Goal: Task Accomplishment & Management: Manage account settings

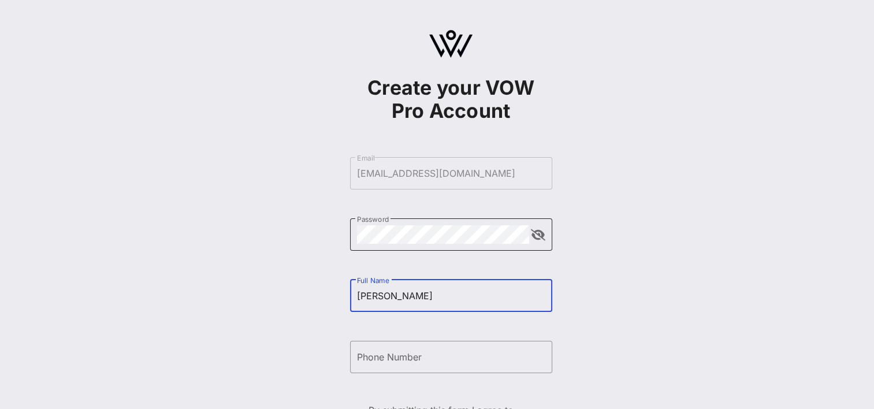
type input "Shannon Matthews"
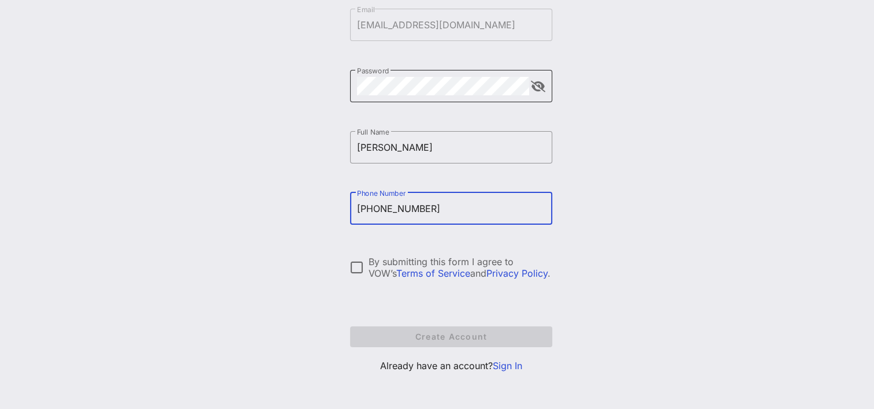
scroll to position [151, 0]
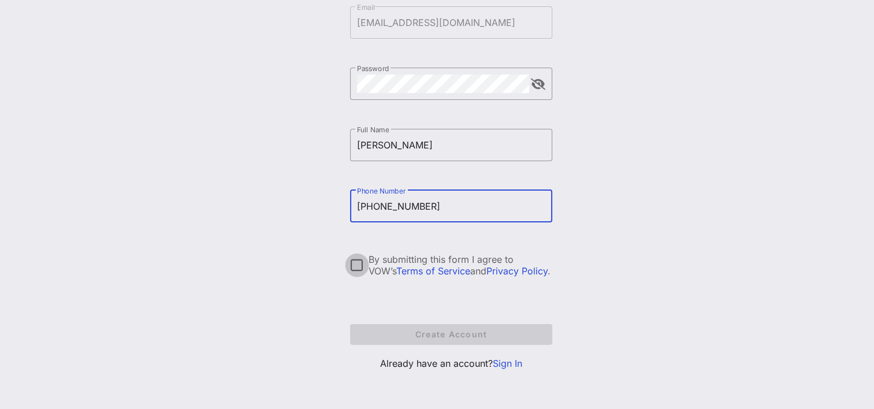
type input "+15629514244"
click at [353, 261] on div at bounding box center [357, 265] width 20 height 20
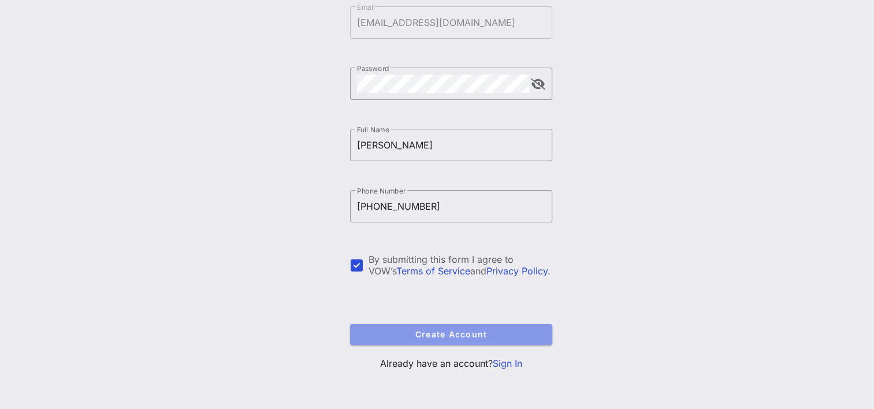
click at [445, 333] on span "Create Account" at bounding box center [451, 334] width 184 height 10
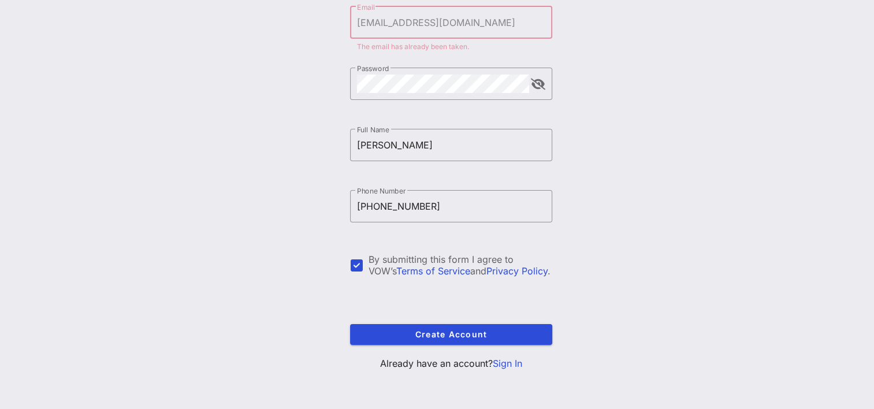
click at [515, 359] on link "Sign In" at bounding box center [507, 363] width 29 height 12
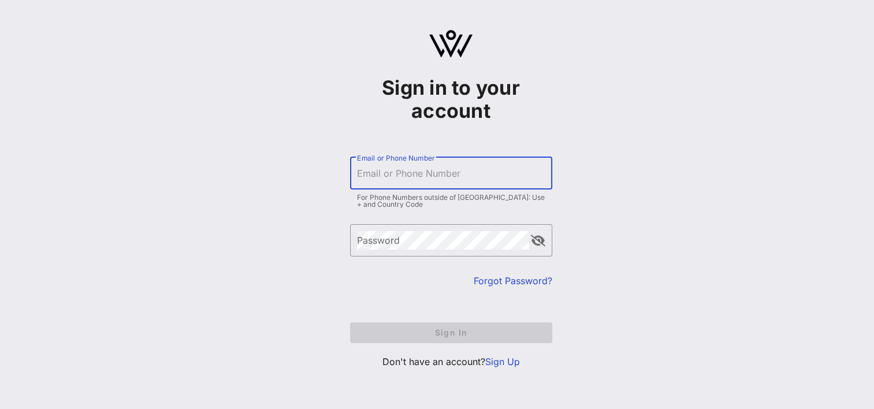
click at [395, 171] on input "Email or Phone Number" at bounding box center [451, 173] width 188 height 18
type input "[EMAIL_ADDRESS][DOMAIN_NAME]"
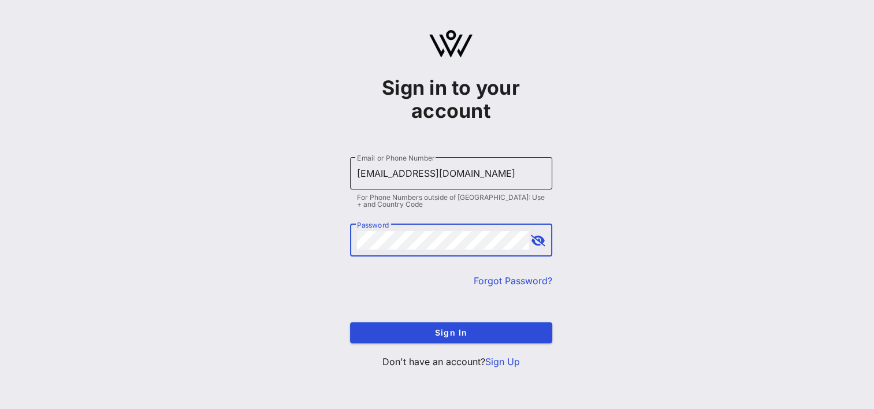
click at [350, 322] on button "Sign In" at bounding box center [451, 332] width 202 height 21
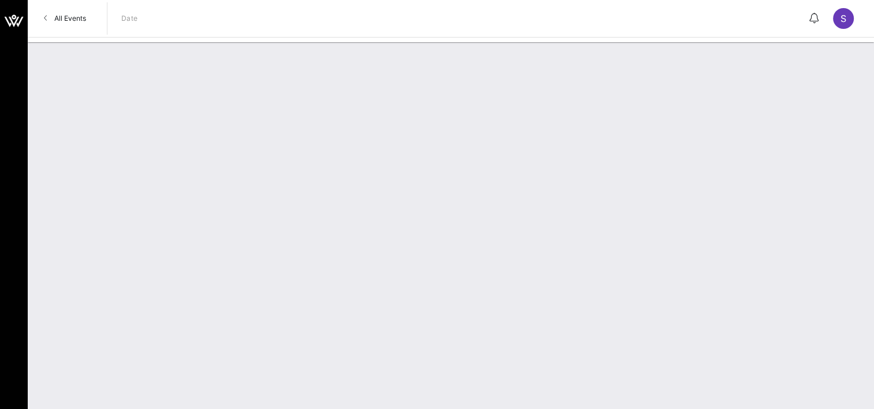
click at [70, 18] on span "All Events" at bounding box center [70, 18] width 32 height 9
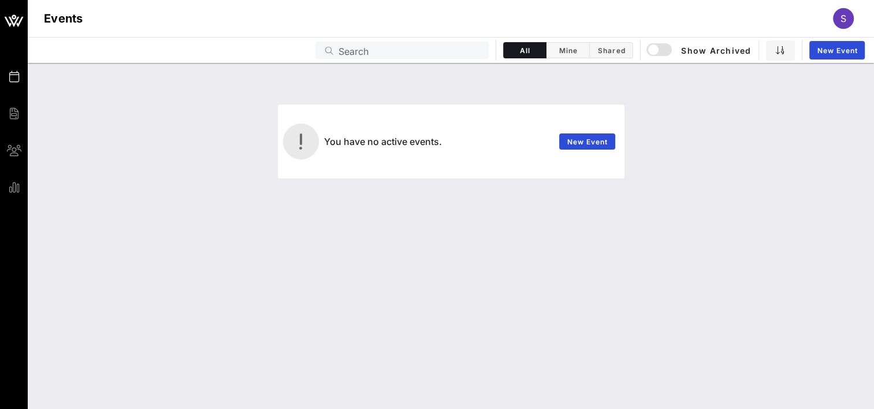
click at [836, 17] on div "S" at bounding box center [843, 18] width 21 height 21
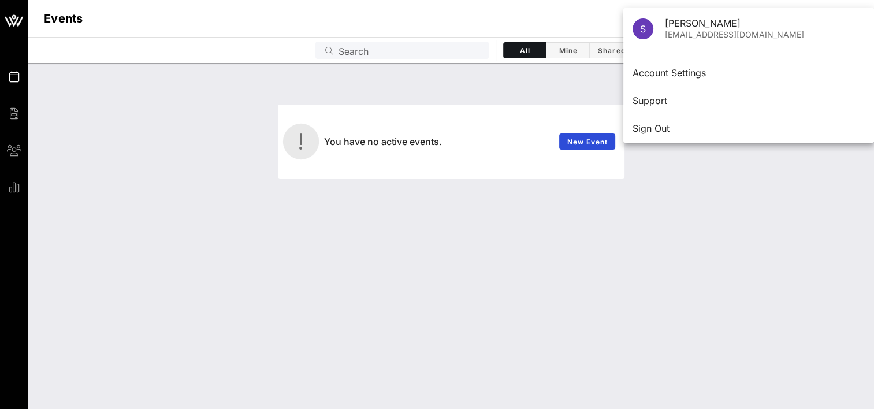
click at [757, 238] on div "You have no active events. New Event" at bounding box center [451, 236] width 846 height 346
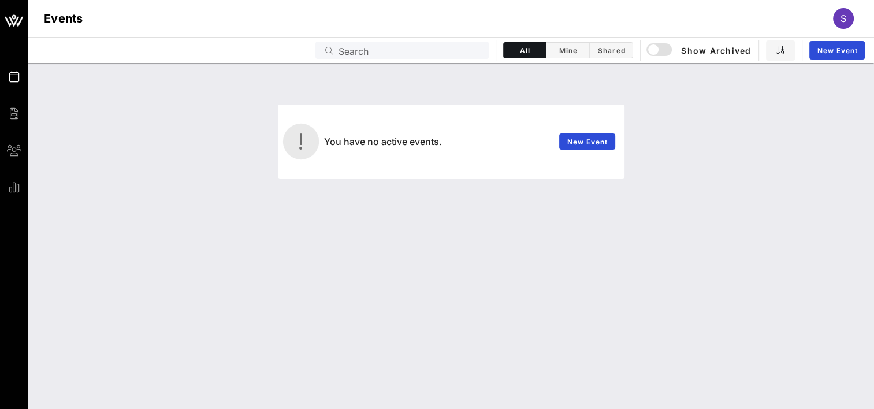
click at [843, 13] on span "S" at bounding box center [843, 19] width 6 height 12
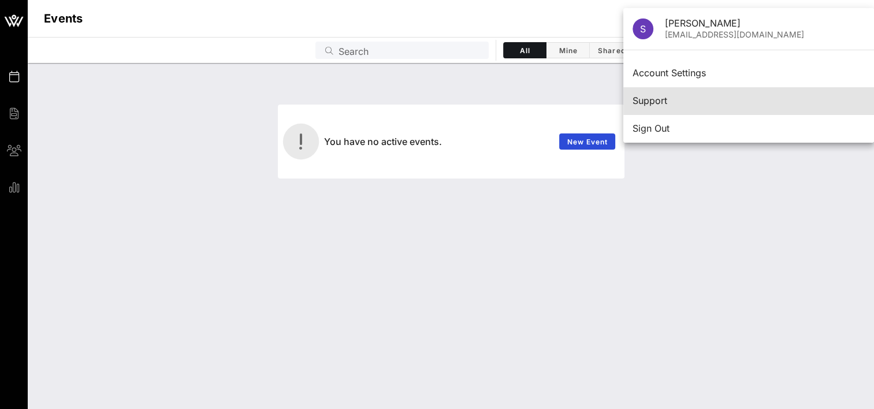
click at [666, 98] on div "Support" at bounding box center [748, 100] width 232 height 11
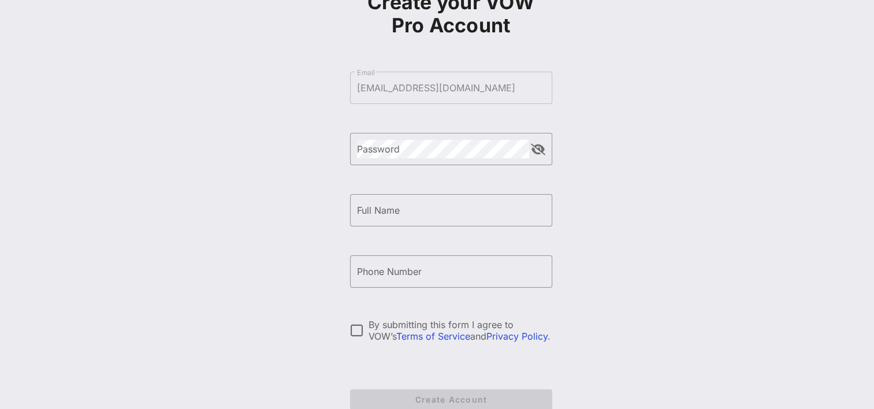
scroll to position [151, 0]
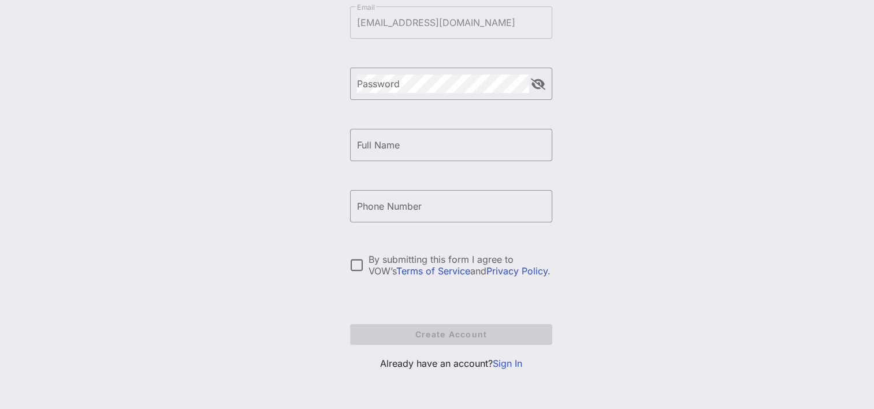
click at [509, 362] on link "Sign In" at bounding box center [507, 363] width 29 height 12
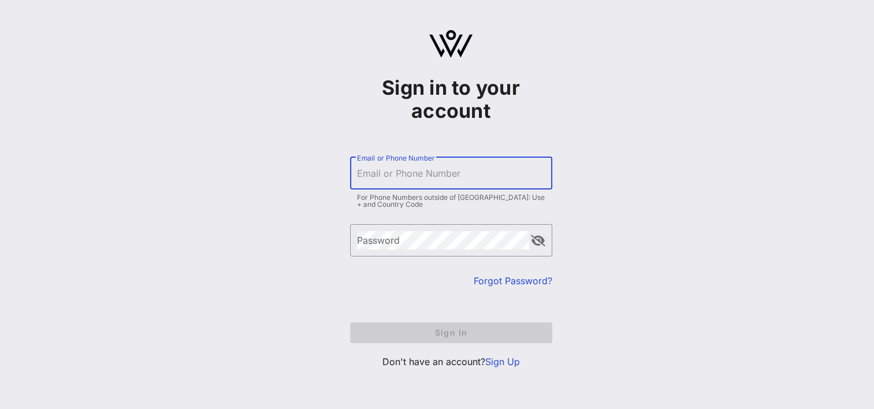
click at [392, 175] on input "Email or Phone Number" at bounding box center [451, 173] width 188 height 18
type input "[EMAIL_ADDRESS][DOMAIN_NAME]"
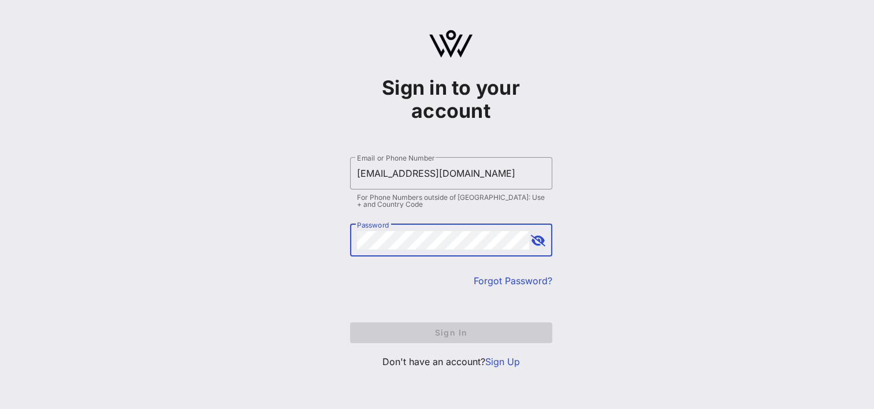
click at [383, 233] on div "Password" at bounding box center [443, 240] width 172 height 32
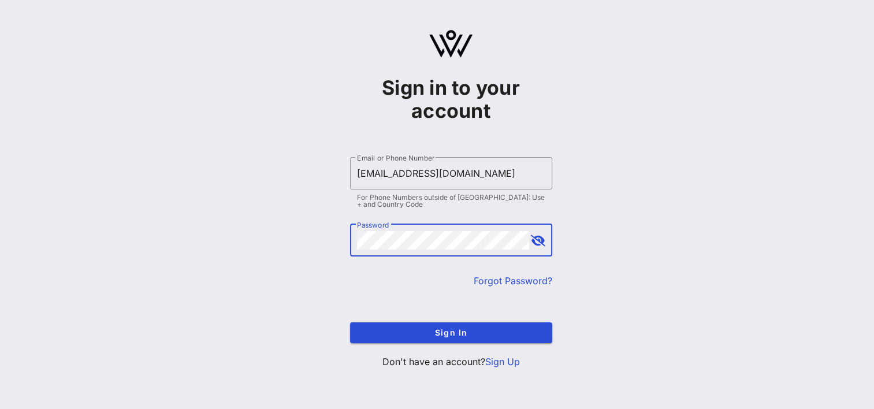
click at [350, 322] on button "Sign In" at bounding box center [451, 332] width 202 height 21
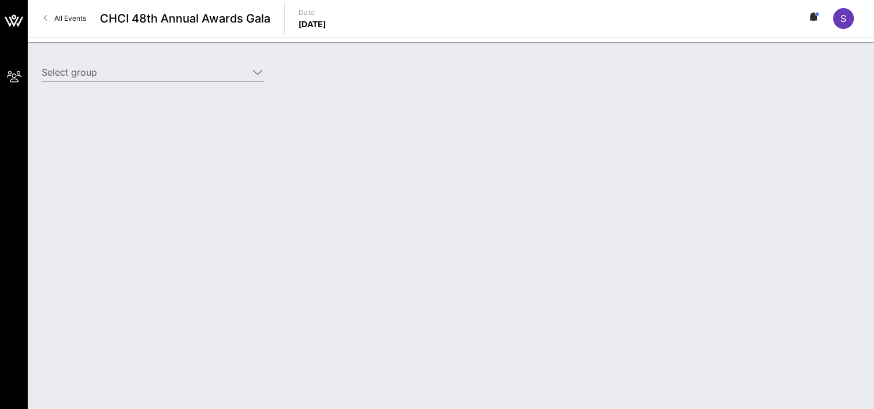
type input "[US_STATE][GEOGRAPHIC_DATA] ([US_STATE][GEOGRAPHIC_DATA]) [[PERSON_NAME], [EMAI…"
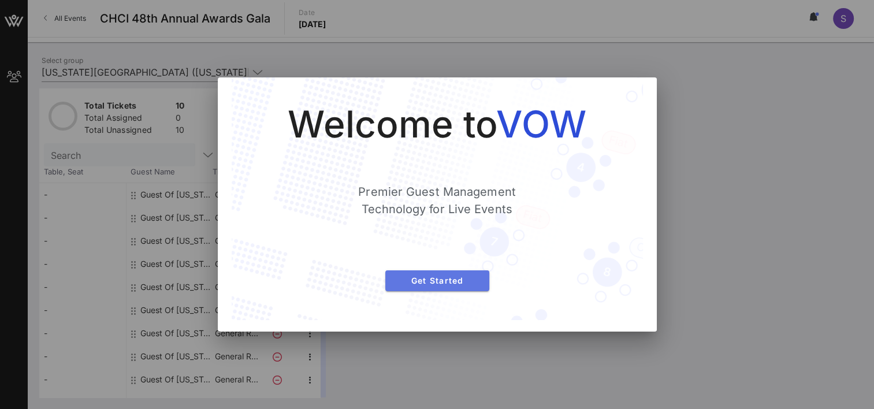
click at [457, 286] on button "Get Started" at bounding box center [437, 280] width 104 height 21
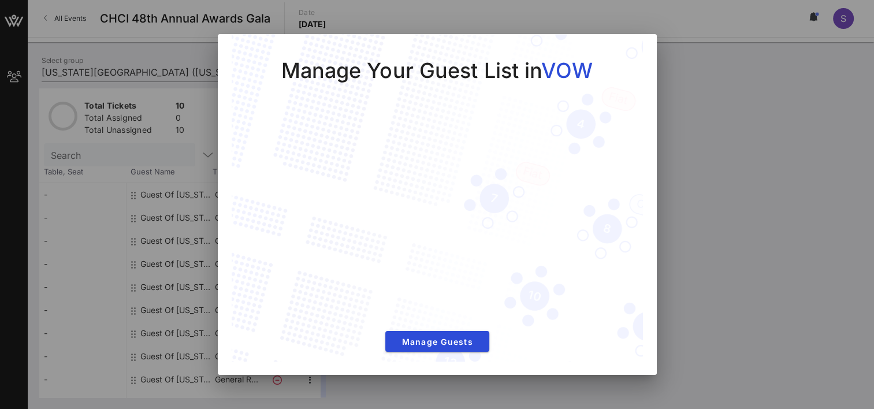
click at [758, 113] on div at bounding box center [437, 204] width 874 height 409
click at [423, 340] on span "Manage Guests" at bounding box center [436, 342] width 85 height 10
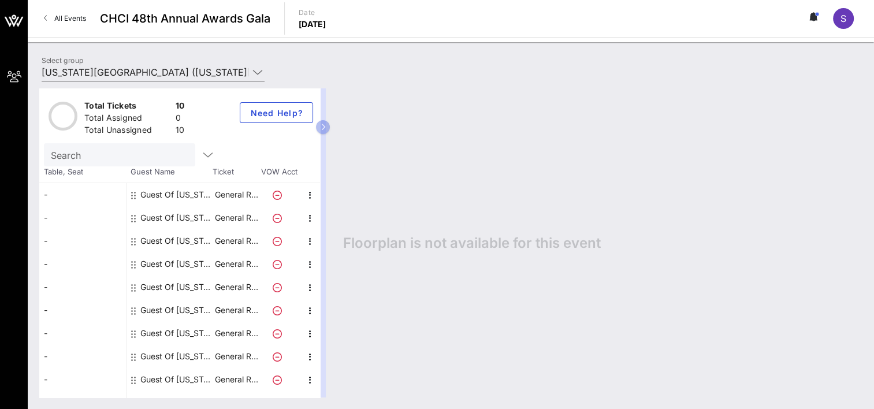
scroll to position [16, 0]
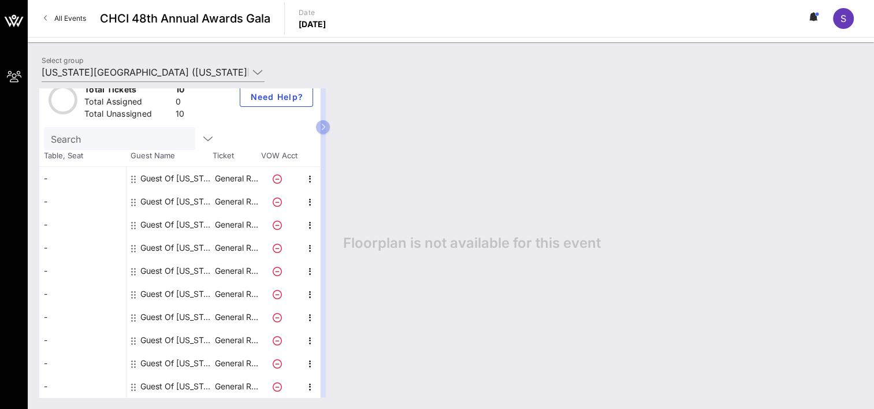
click at [159, 176] on div "Guest Of [US_STATE][GEOGRAPHIC_DATA]" at bounding box center [176, 178] width 73 height 23
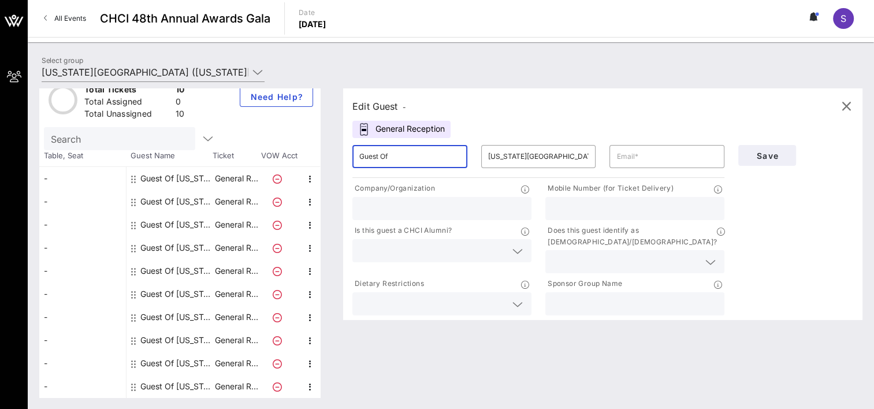
click at [415, 156] on input "Guest Of" at bounding box center [409, 156] width 101 height 18
drag, startPoint x: 415, startPoint y: 156, endPoint x: 327, endPoint y: 157, distance: 87.8
click at [327, 157] on div "Total Tickets 10 Total Assigned 0 Total Unassigned 10 Need Help? Search Table, …" at bounding box center [450, 242] width 823 height 309
type input "[PERSON_NAME]"
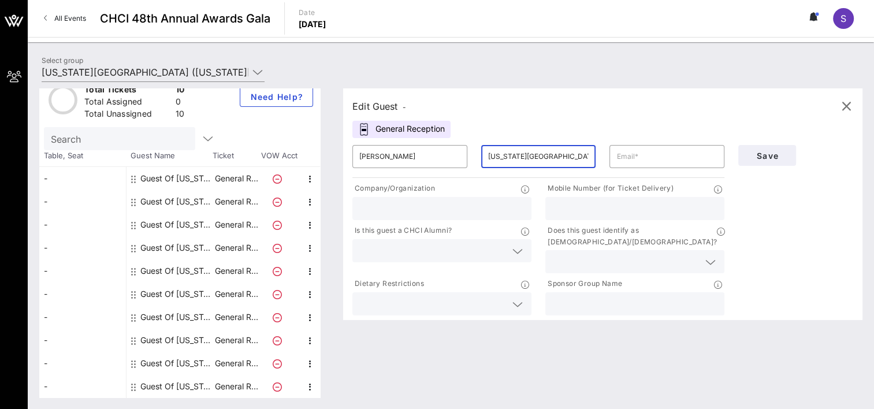
type input "G"
drag, startPoint x: 522, startPoint y: 157, endPoint x: 516, endPoint y: 157, distance: 6.4
click at [522, 157] on input "text" at bounding box center [538, 156] width 101 height 18
paste input "[PERSON_NAME]"
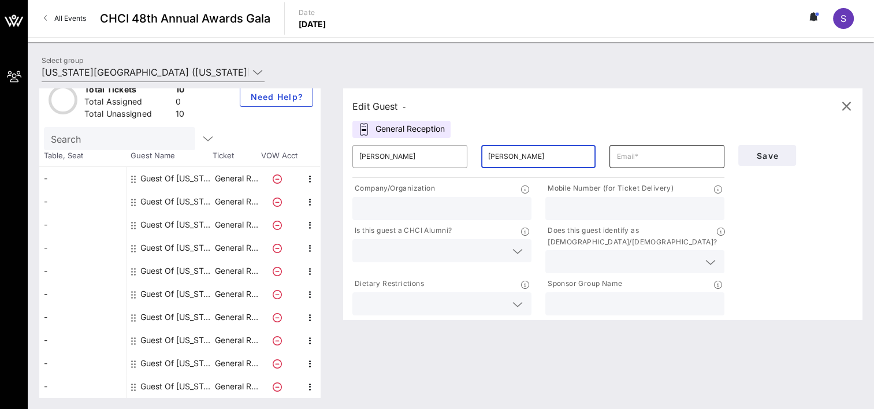
type input "[PERSON_NAME]"
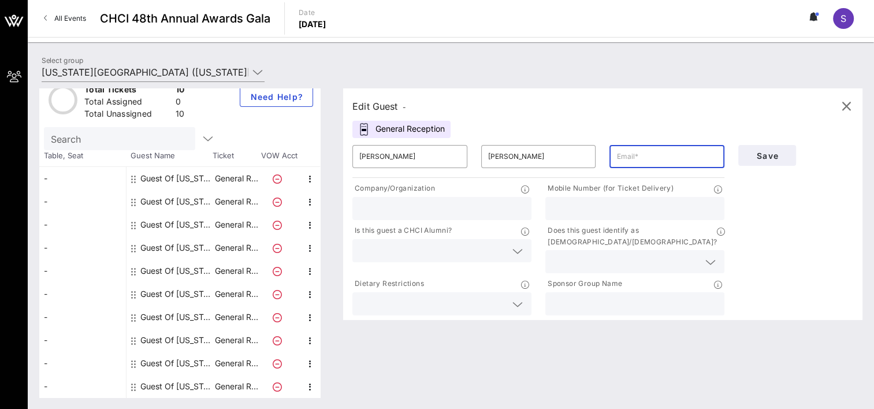
click at [631, 155] on input "text" at bounding box center [666, 156] width 101 height 18
type input "[EMAIL_ADDRESS][DOMAIN_NAME]"
click at [441, 208] on input "text" at bounding box center [441, 208] width 165 height 15
type input "The [US_STATE][GEOGRAPHIC_DATA]"
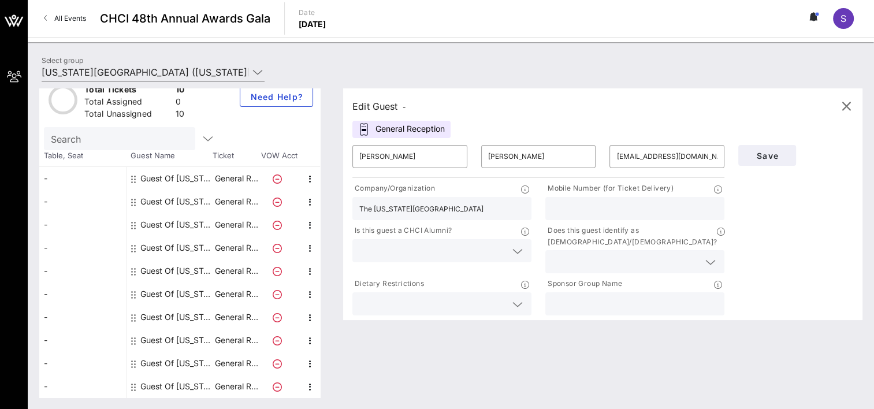
type input "5629514244"
drag, startPoint x: 623, startPoint y: 208, endPoint x: 536, endPoint y: 212, distance: 86.7
click at [536, 212] on div "Company/Organization The [US_STATE] State University Mobile Number (for Ticket …" at bounding box center [538, 248] width 386 height 137
click at [481, 213] on input "The [US_STATE][GEOGRAPHIC_DATA]" at bounding box center [441, 208] width 165 height 15
click at [592, 204] on input "text" at bounding box center [634, 208] width 165 height 15
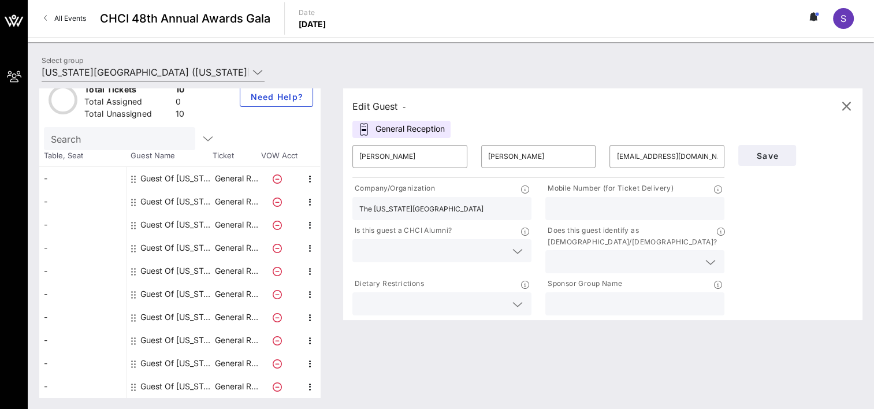
drag, startPoint x: 575, startPoint y: 207, endPoint x: 584, endPoint y: 207, distance: 8.7
click at [575, 207] on input "text" at bounding box center [634, 208] width 165 height 15
paste input "[PHONE_NUMBER]"
type input "[PHONE_NUMBER]"
click at [411, 247] on input "text" at bounding box center [432, 250] width 147 height 15
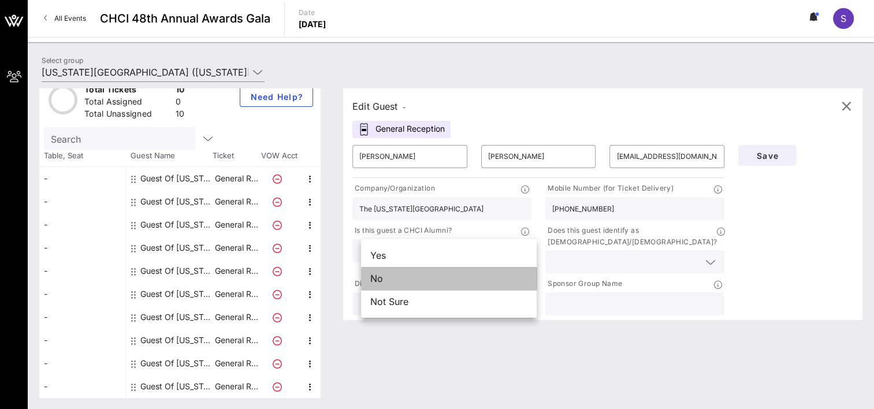
click at [403, 277] on div "No" at bounding box center [449, 278] width 176 height 23
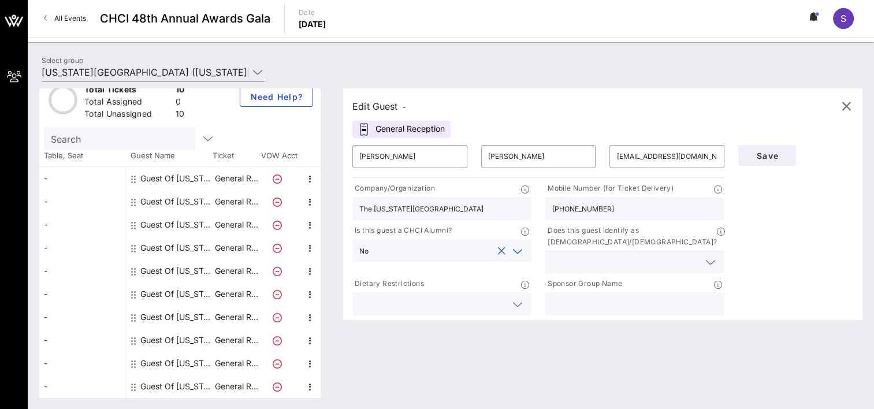
click at [616, 254] on input "text" at bounding box center [625, 261] width 147 height 15
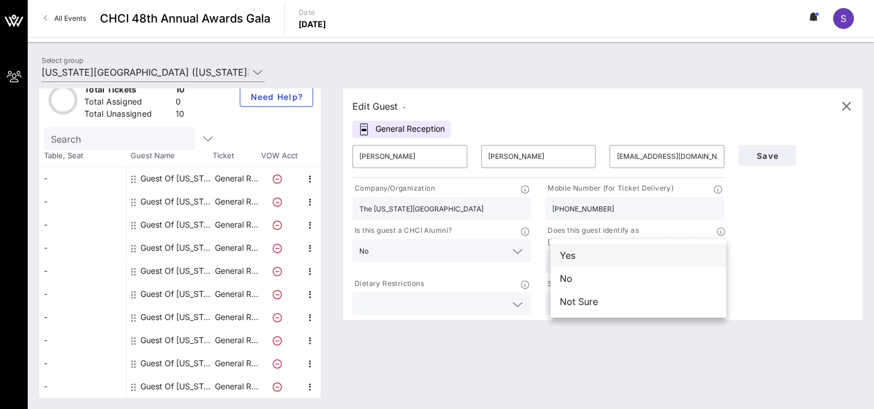
click at [612, 249] on div "Yes" at bounding box center [638, 255] width 176 height 23
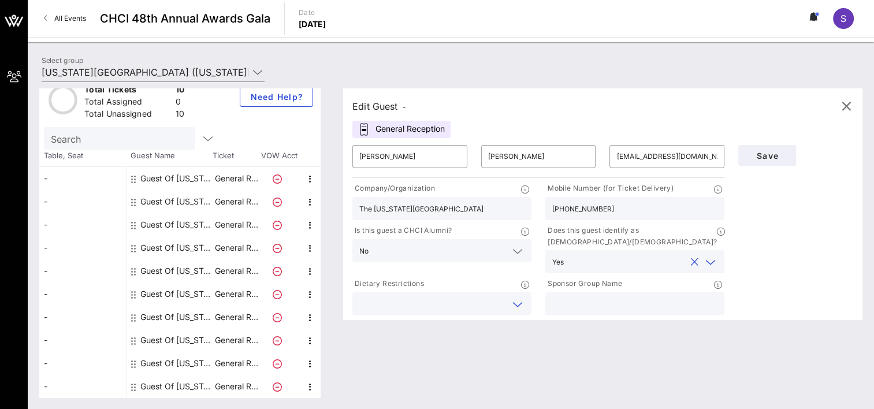
click at [430, 296] on input "text" at bounding box center [432, 303] width 147 height 15
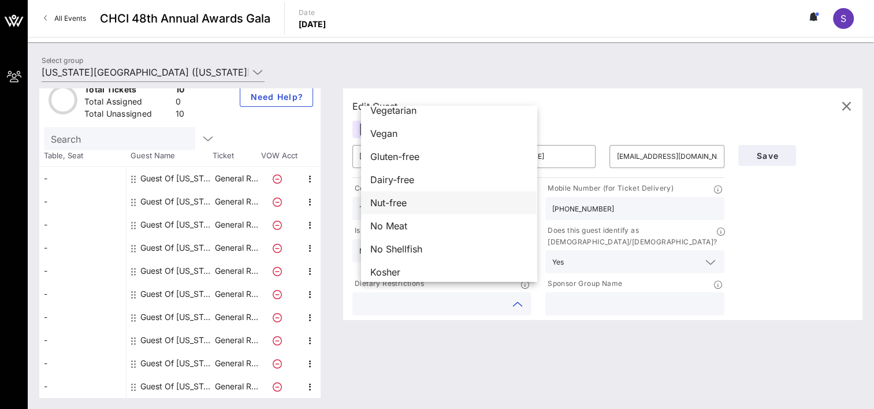
scroll to position [18, 0]
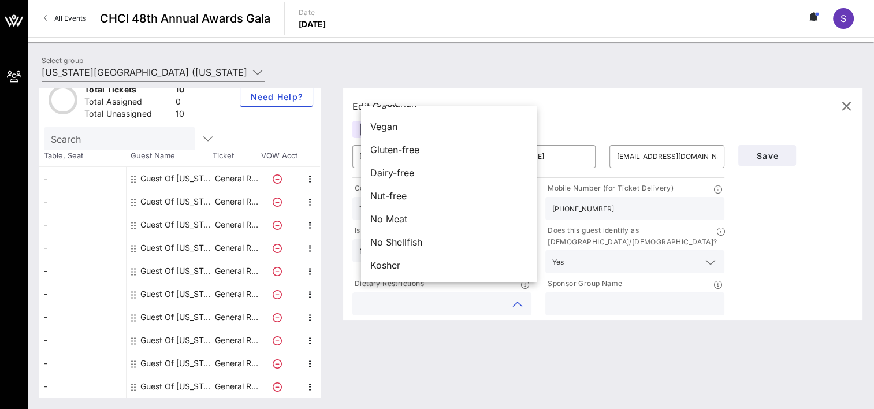
click at [424, 298] on input "text" at bounding box center [432, 303] width 147 height 15
click at [553, 292] on div at bounding box center [634, 303] width 179 height 23
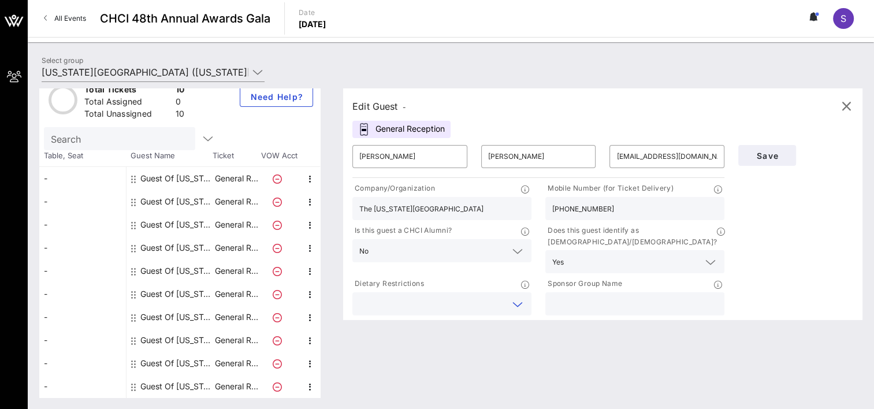
click at [449, 296] on input "text" at bounding box center [432, 303] width 147 height 15
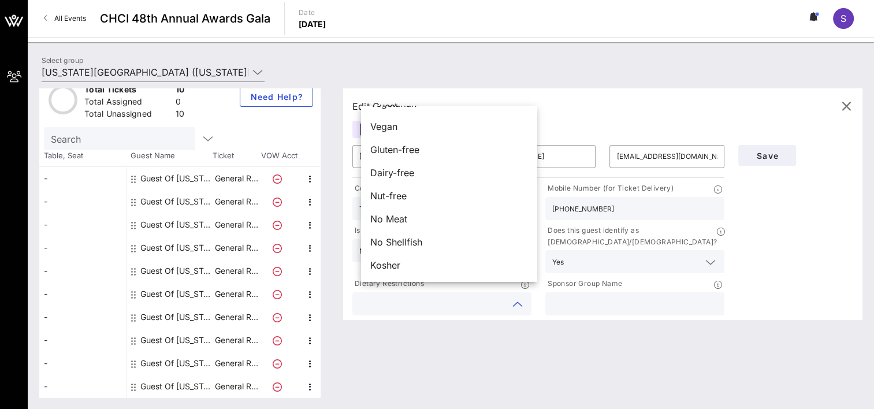
click at [553, 379] on div "Edit Guest - General Reception ​ [PERSON_NAME] ​ [PERSON_NAME] ​ [EMAIL_ADDRESS…" at bounding box center [596, 242] width 531 height 309
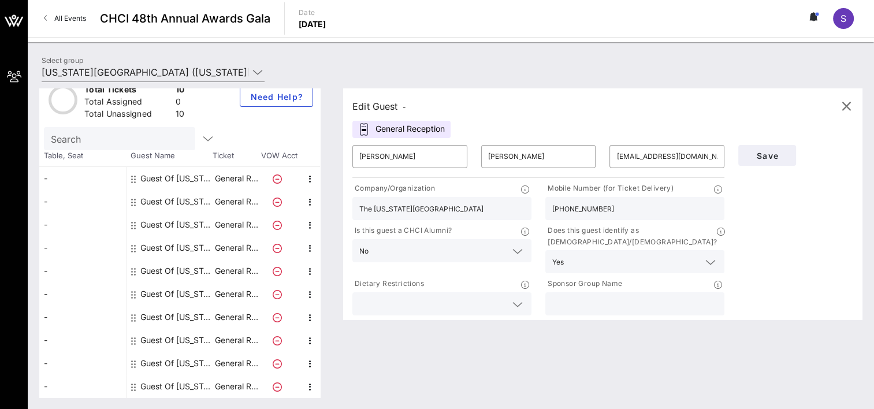
click at [583, 296] on input "text" at bounding box center [634, 303] width 165 height 15
click at [656, 365] on div "Edit Guest - General Reception ​ [PERSON_NAME] ​ [PERSON_NAME] ​ [EMAIL_ADDRESS…" at bounding box center [596, 242] width 531 height 309
click at [774, 150] on button "Save" at bounding box center [767, 155] width 58 height 21
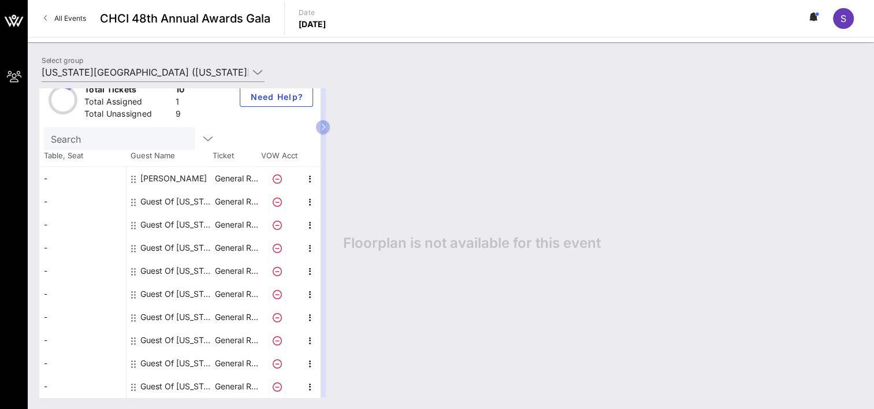
click at [180, 199] on div "Guest Of [US_STATE][GEOGRAPHIC_DATA]" at bounding box center [176, 201] width 73 height 23
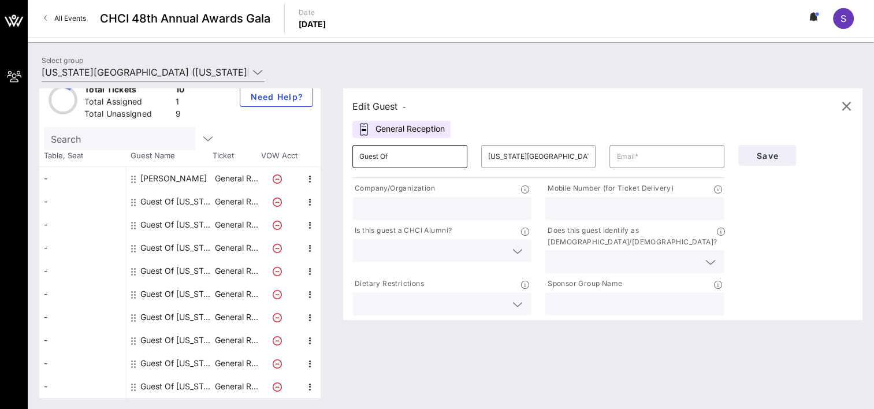
click at [413, 159] on input "Guest Of" at bounding box center [409, 156] width 101 height 18
drag, startPoint x: 415, startPoint y: 157, endPoint x: 349, endPoint y: 161, distance: 65.4
click at [349, 161] on div "Edit Guest - General Reception ​ Guest Of ​ [US_STATE] State University ​ Compa…" at bounding box center [596, 242] width 531 height 309
type input "Yammilette"
type input "[PERSON_NAME]"
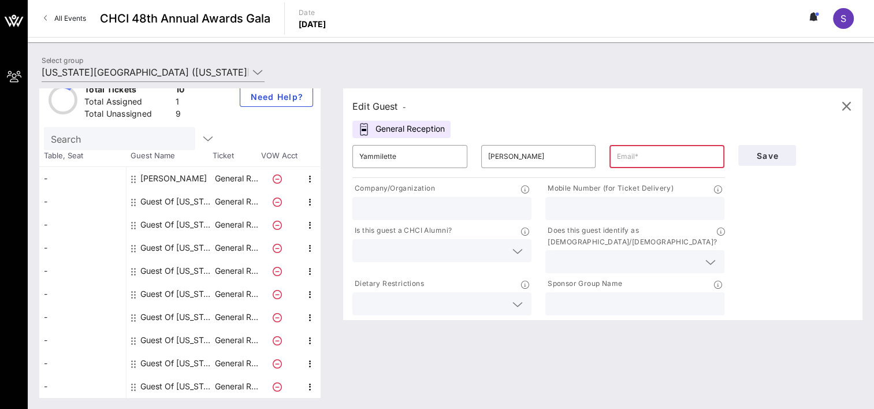
click at [660, 160] on input "text" at bounding box center [666, 156] width 101 height 18
paste input "[EMAIL_ADDRESS][DOMAIN_NAME]"
type input "[EMAIL_ADDRESS][DOMAIN_NAME]"
click at [390, 208] on input "text" at bounding box center [441, 208] width 165 height 15
type input "The [US_STATE][GEOGRAPHIC_DATA]"
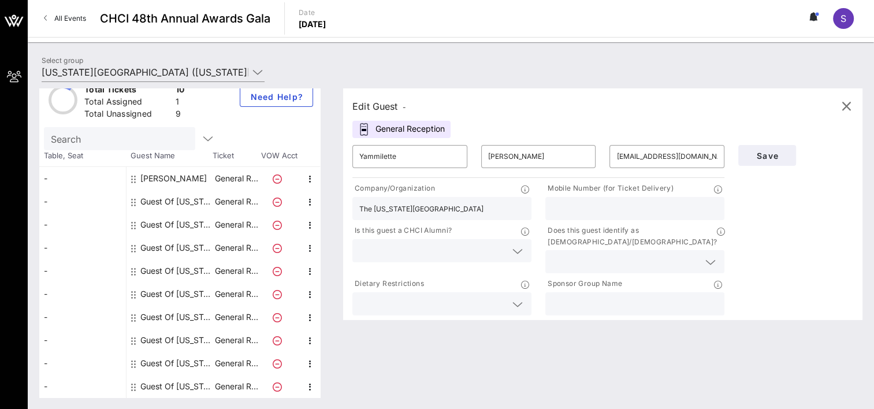
type input "5629514244"
drag, startPoint x: 609, startPoint y: 210, endPoint x: 546, endPoint y: 208, distance: 62.4
click at [546, 208] on div "Mobile Number (for Ticket Delivery) 5629514244" at bounding box center [634, 201] width 193 height 42
click at [486, 207] on input "The [US_STATE][GEOGRAPHIC_DATA]" at bounding box center [441, 208] width 165 height 15
type input "The [US_STATE] State University Board of Trustees"
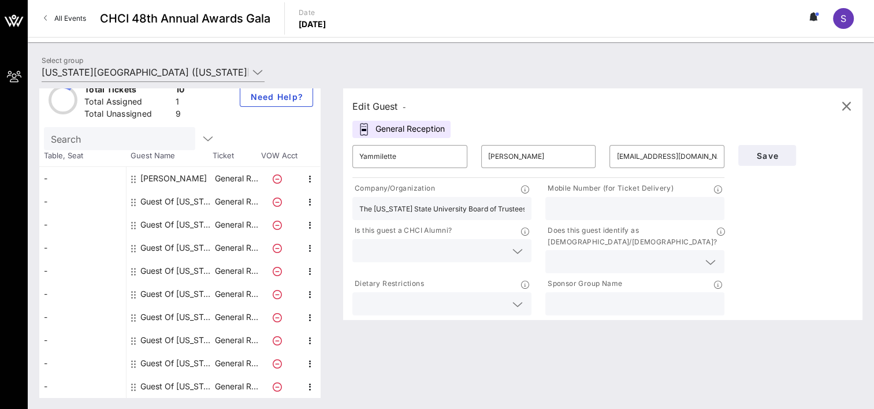
click at [624, 204] on input "text" at bounding box center [634, 208] width 165 height 15
click at [584, 207] on input "text" at bounding box center [634, 208] width 165 height 15
paste input "[PHONE_NUMBER]"
type input "[PHONE_NUMBER]"
click at [427, 251] on input "text" at bounding box center [432, 250] width 147 height 15
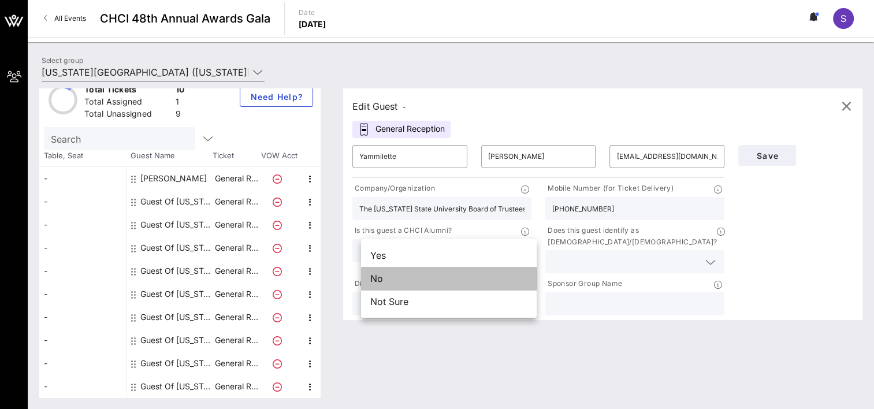
click at [421, 274] on div "No" at bounding box center [449, 278] width 176 height 23
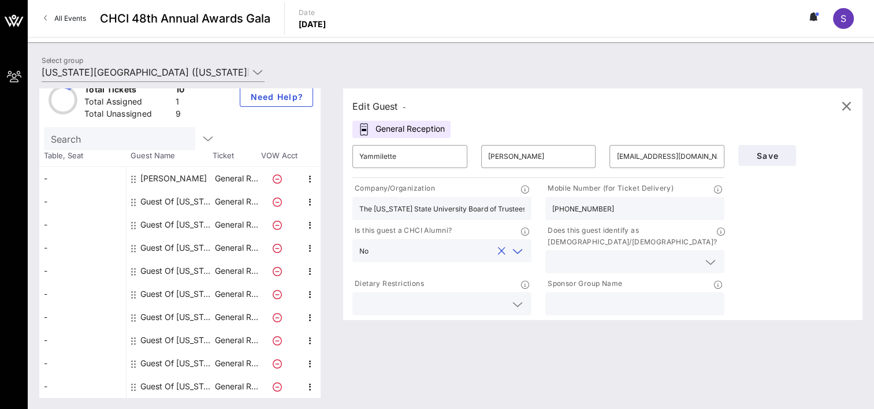
click at [593, 254] on input "text" at bounding box center [625, 261] width 147 height 15
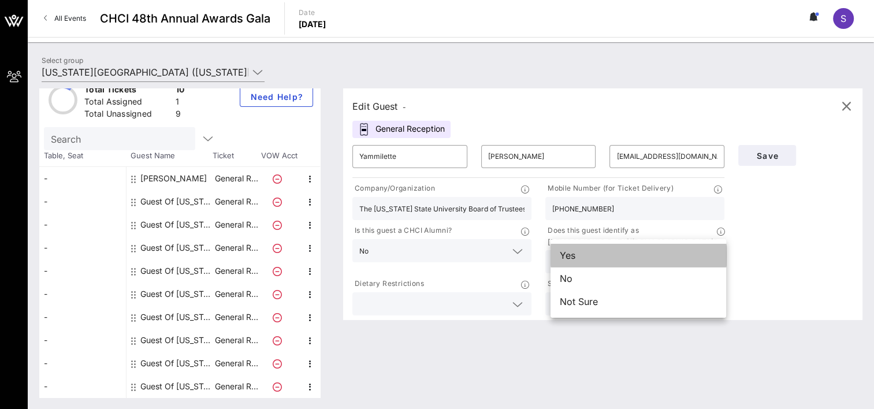
click at [603, 255] on div "Yes" at bounding box center [638, 255] width 176 height 23
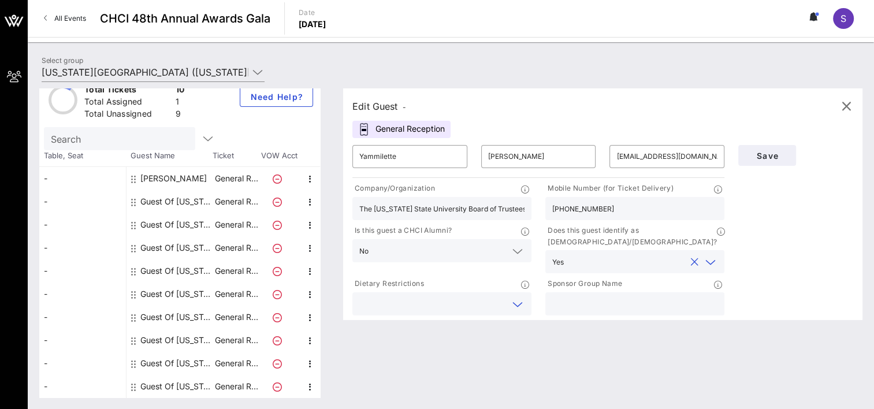
click at [476, 296] on input "text" at bounding box center [432, 303] width 147 height 15
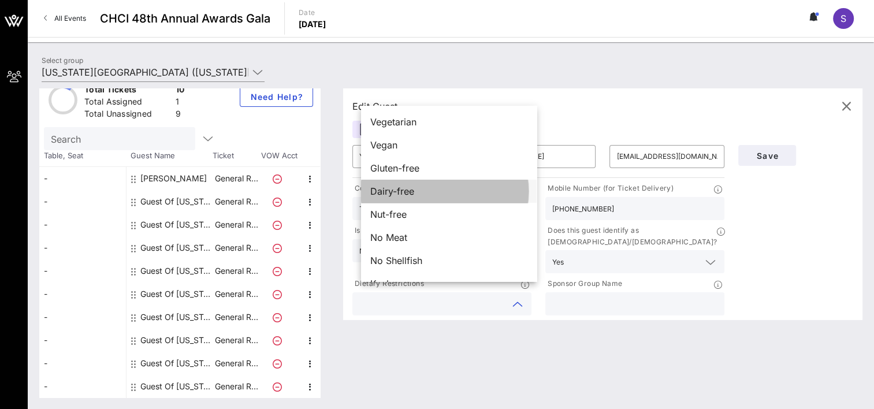
click at [420, 185] on div "Dairy-free" at bounding box center [449, 191] width 176 height 23
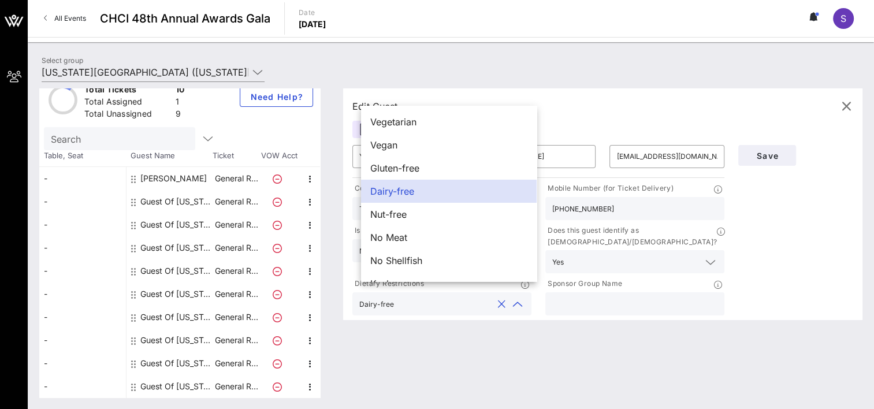
click at [584, 296] on input "text" at bounding box center [634, 303] width 165 height 15
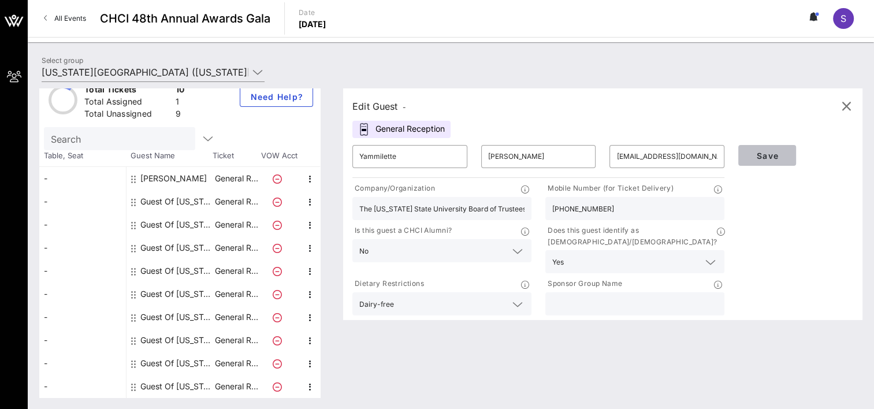
click at [769, 157] on span "Save" at bounding box center [766, 156] width 39 height 10
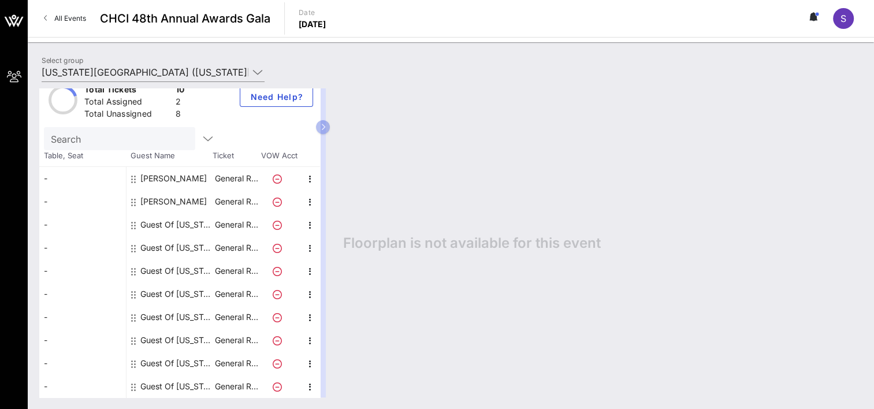
click at [165, 222] on div "Guest Of [US_STATE][GEOGRAPHIC_DATA]" at bounding box center [176, 224] width 73 height 23
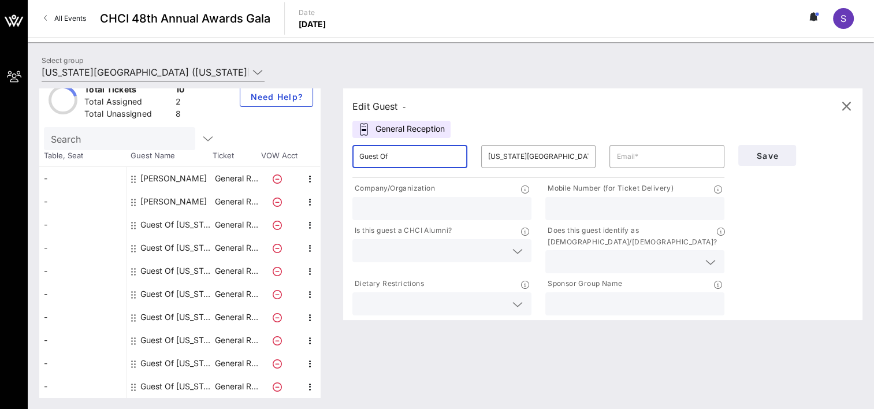
click at [403, 157] on input "Guest Of" at bounding box center [409, 156] width 101 height 18
drag, startPoint x: 402, startPoint y: 152, endPoint x: 348, endPoint y: 160, distance: 54.8
click at [348, 160] on div "Edit Guest - General Reception ​ Guest Of ​ [US_STATE] State University ​ Compa…" at bounding box center [596, 242] width 531 height 309
type input "[PERSON_NAME]"
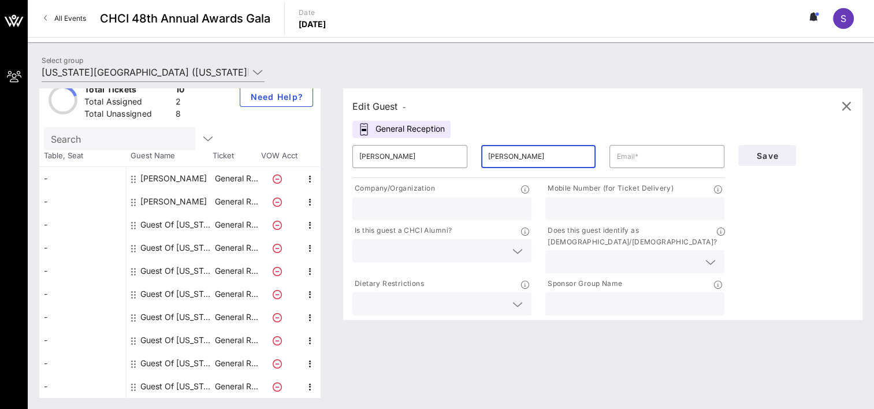
type input "[PERSON_NAME]"
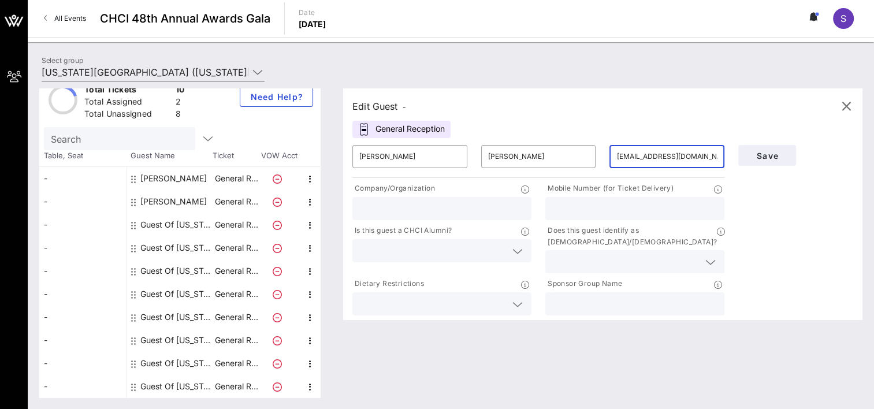
type input "[EMAIL_ADDRESS][DOMAIN_NAME]"
click at [397, 217] on div at bounding box center [441, 208] width 165 height 23
type input "The [US_STATE][GEOGRAPHIC_DATA]"
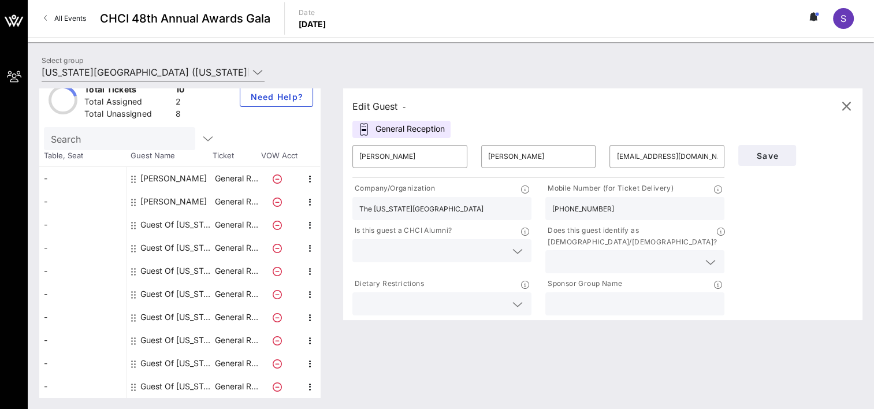
type input "[PHONE_NUMBER]"
click at [449, 252] on input "text" at bounding box center [432, 250] width 147 height 15
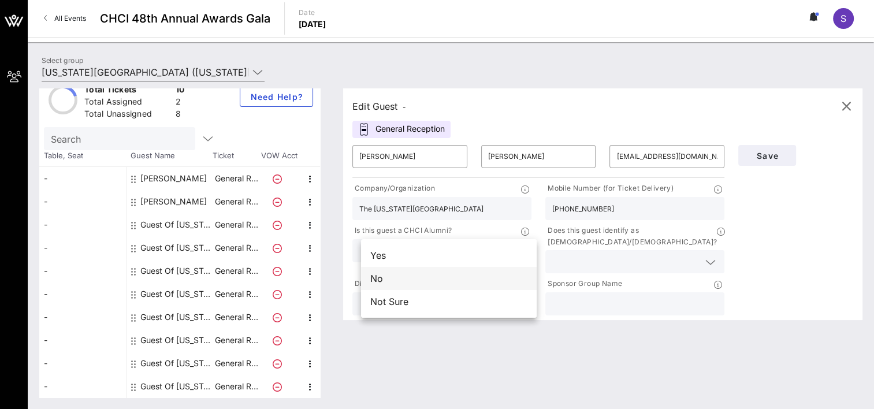
click at [442, 277] on div "No" at bounding box center [449, 278] width 176 height 23
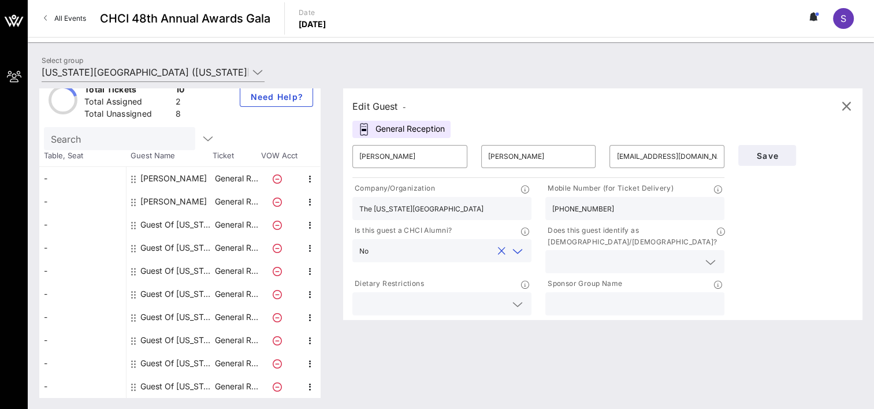
click at [589, 254] on input "text" at bounding box center [625, 261] width 147 height 15
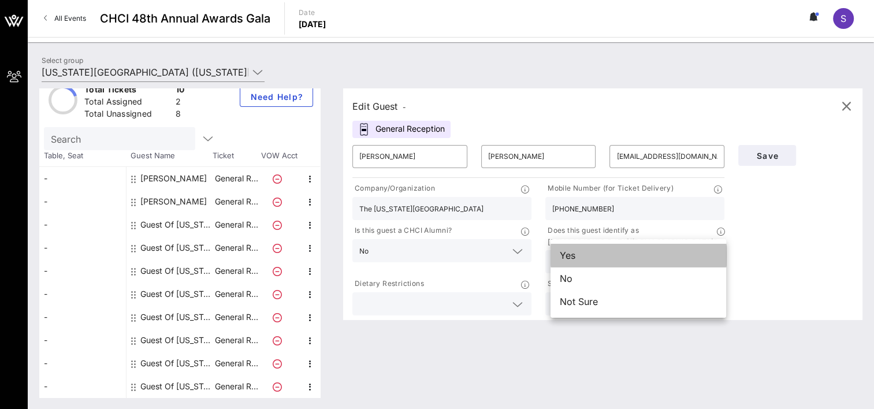
click at [589, 253] on div "Yes" at bounding box center [638, 255] width 176 height 23
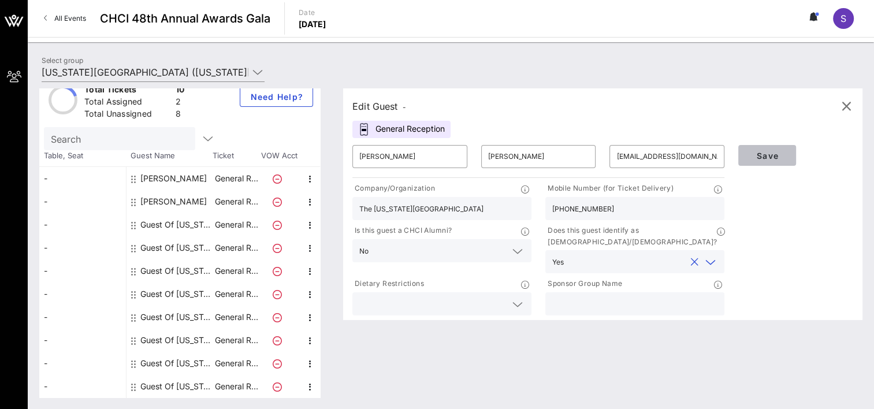
click at [764, 158] on span "Save" at bounding box center [766, 156] width 39 height 10
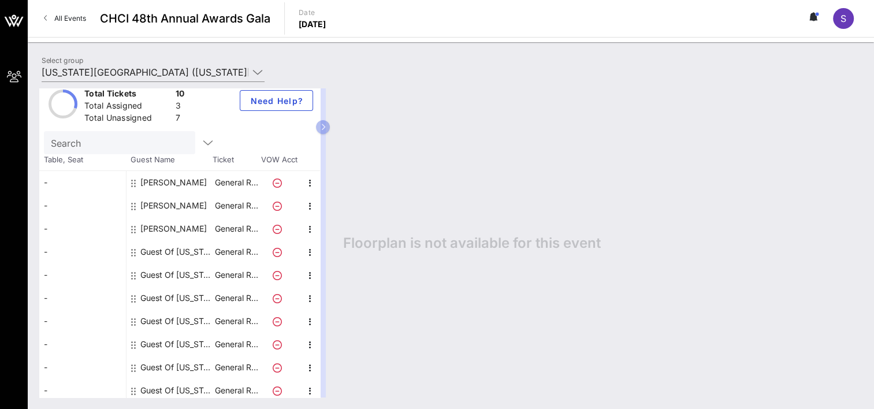
scroll to position [16, 0]
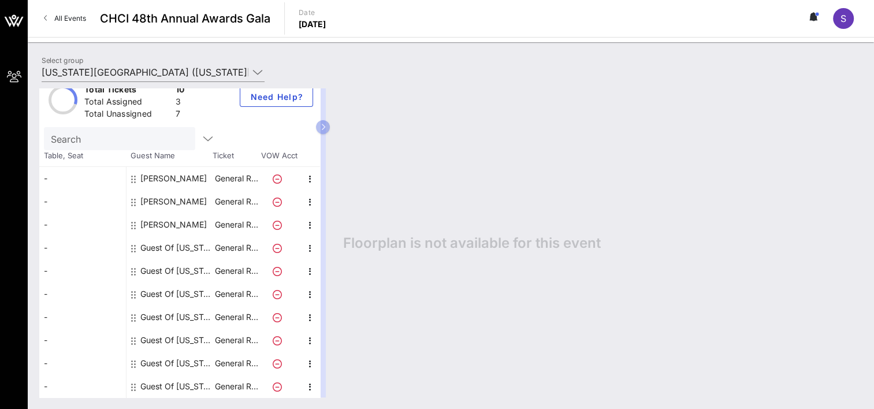
click at [176, 245] on div "Guest Of [US_STATE][GEOGRAPHIC_DATA]" at bounding box center [176, 247] width 73 height 23
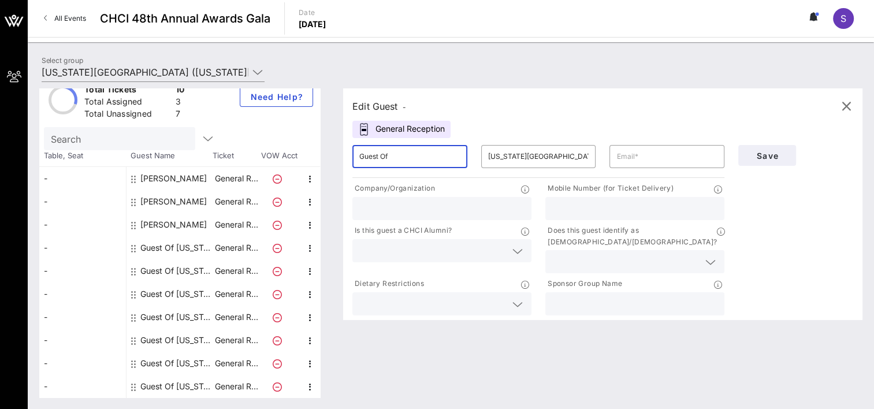
drag, startPoint x: 407, startPoint y: 158, endPoint x: 337, endPoint y: 159, distance: 69.9
click at [337, 159] on div "Total Tickets 10 Total Assigned 3 Total Unassigned 7 Need Help? Search Table, S…" at bounding box center [450, 242] width 823 height 309
type input "Jack"
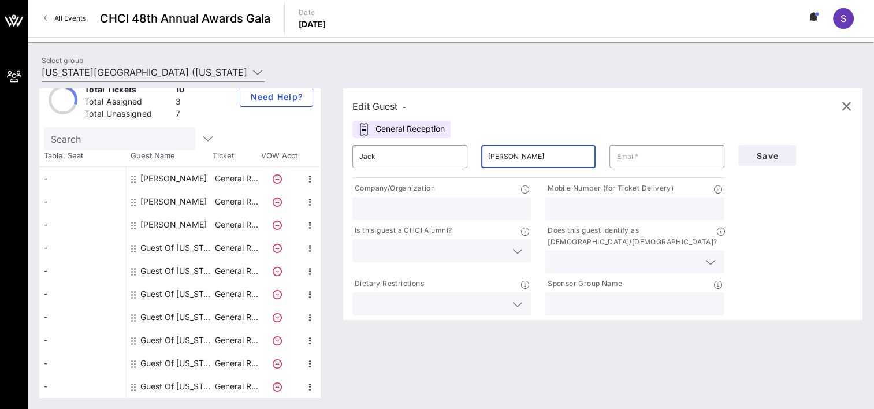
type input "[PERSON_NAME]"
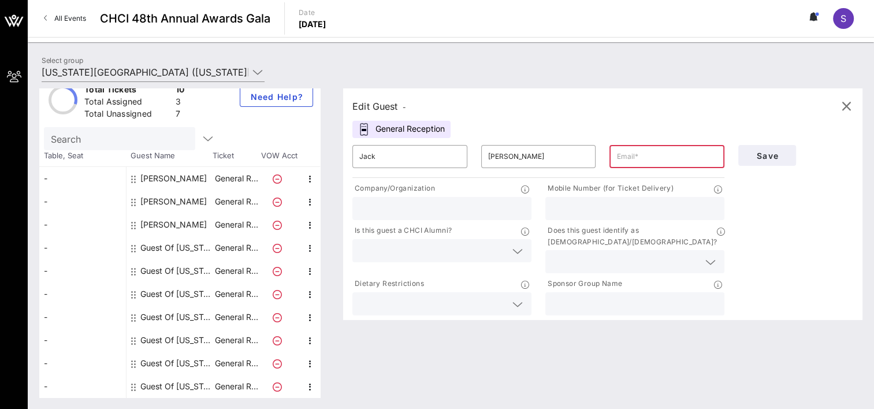
drag, startPoint x: 649, startPoint y: 157, endPoint x: 632, endPoint y: 161, distance: 17.2
click at [649, 157] on input "text" at bounding box center [666, 156] width 101 height 18
paste input "[EMAIL_ADDRESS][PERSON_NAME][DOMAIN_NAME]"
type input "[EMAIL_ADDRESS][PERSON_NAME][DOMAIN_NAME]"
click at [397, 208] on input "text" at bounding box center [441, 208] width 165 height 15
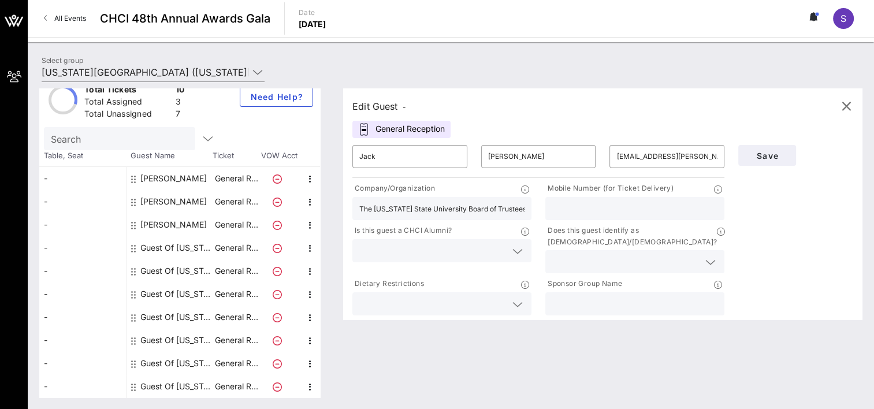
type input "The [US_STATE] State University Board of Trustees"
drag, startPoint x: 622, startPoint y: 200, endPoint x: 613, endPoint y: 202, distance: 9.5
click at [622, 200] on div at bounding box center [634, 208] width 165 height 23
paste input "[PHONE_NUMBER]"
type input "[PHONE_NUMBER]"
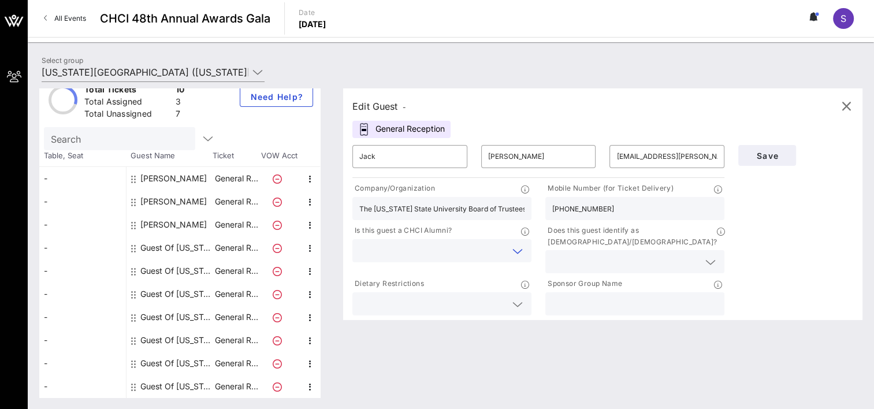
click at [458, 249] on input "text" at bounding box center [432, 250] width 147 height 15
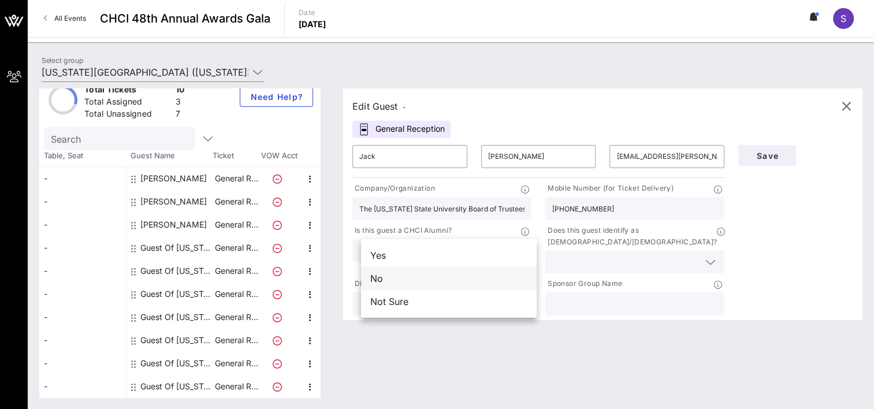
click at [438, 275] on div "No" at bounding box center [449, 278] width 176 height 23
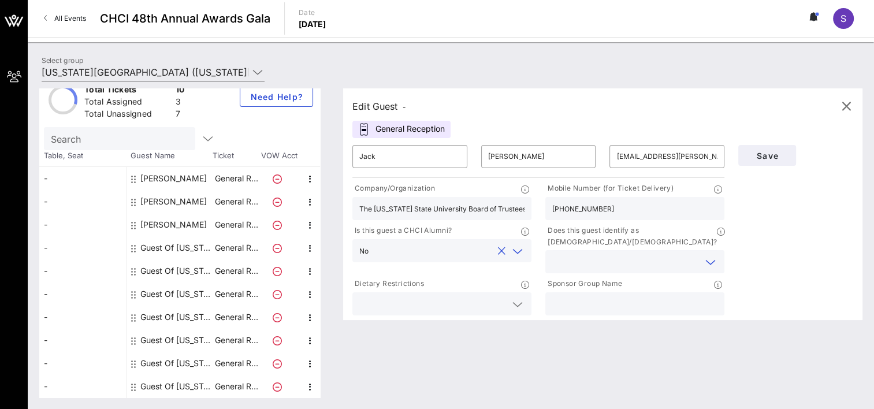
click at [617, 254] on input "text" at bounding box center [625, 261] width 147 height 15
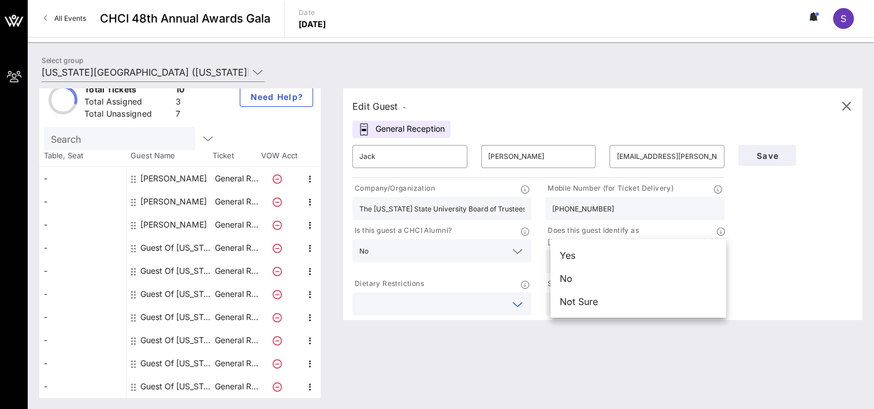
click at [460, 296] on input "text" at bounding box center [432, 303] width 147 height 15
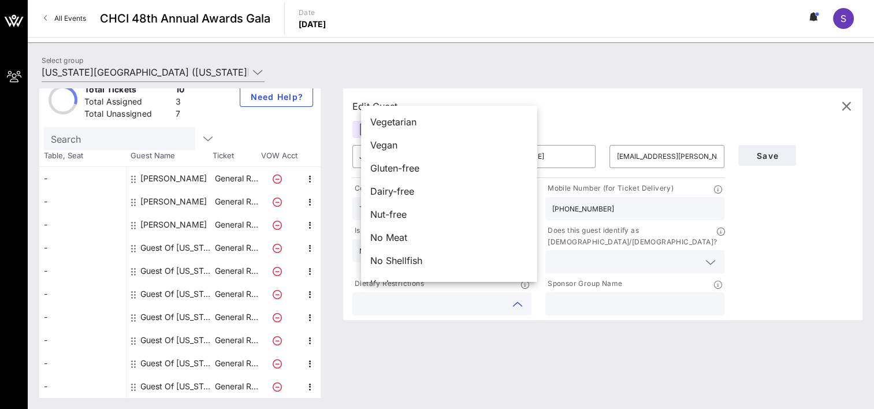
click at [471, 338] on div "Edit Guest - General Reception ​ [PERSON_NAME] ​ [PERSON_NAME] ​ [EMAIL_ADDRESS…" at bounding box center [596, 242] width 531 height 309
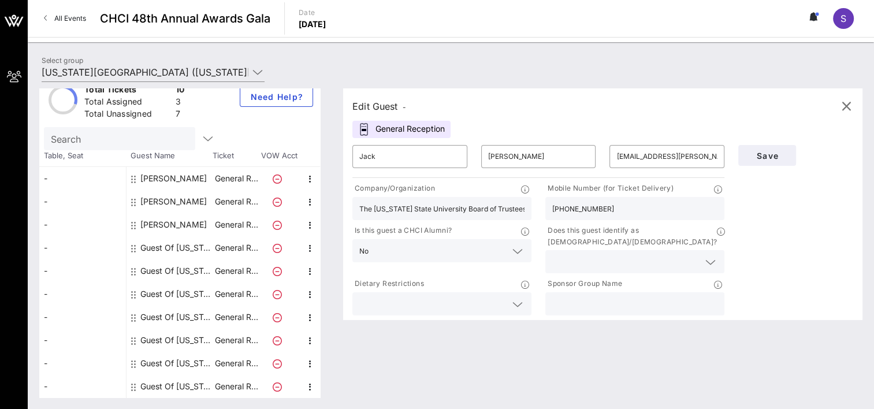
click at [522, 297] on icon at bounding box center [517, 304] width 10 height 14
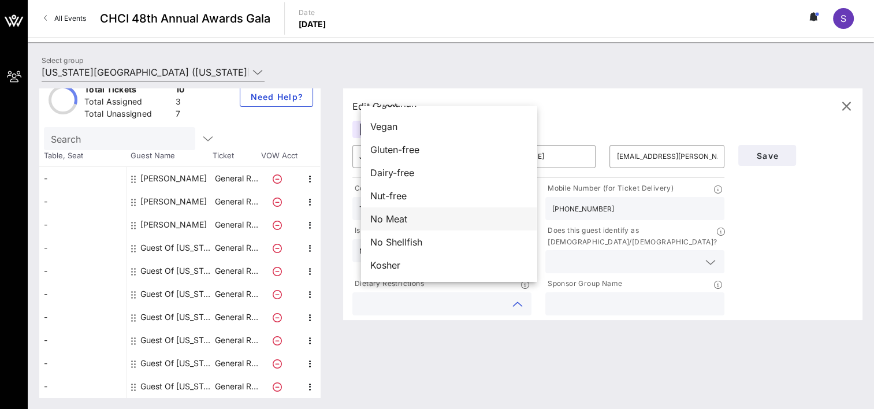
scroll to position [0, 0]
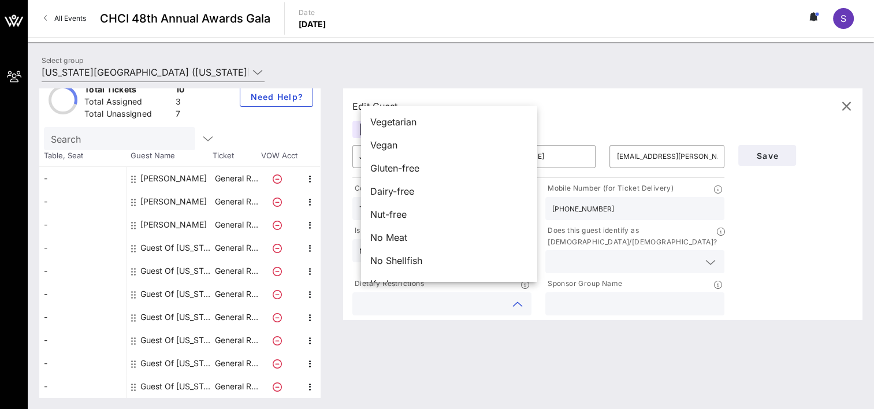
click at [617, 364] on div "Edit Guest - General Reception ​ [PERSON_NAME] ​ [PERSON_NAME] ​ [EMAIL_ADDRESS…" at bounding box center [596, 242] width 531 height 309
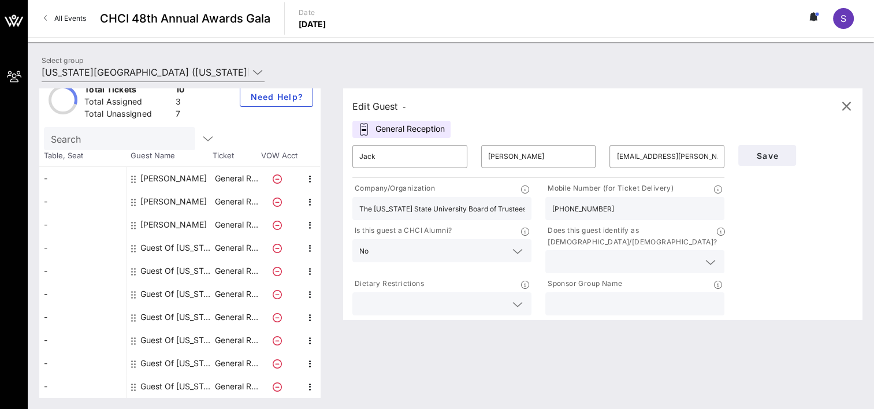
click at [712, 255] on icon at bounding box center [710, 262] width 10 height 14
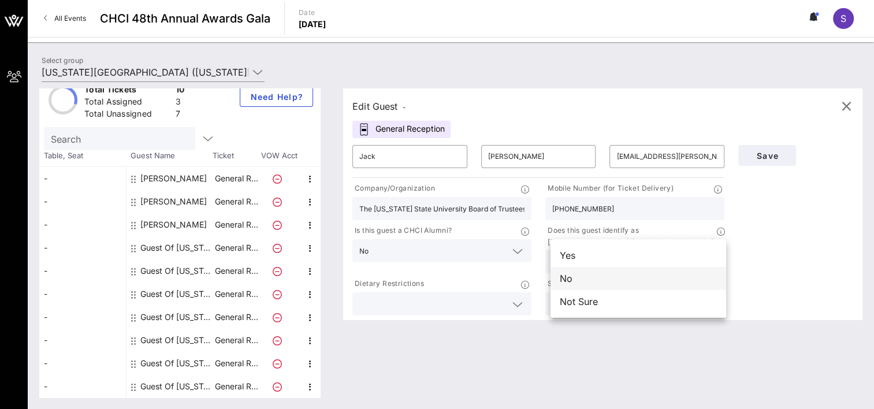
click at [643, 273] on div "No" at bounding box center [638, 278] width 176 height 23
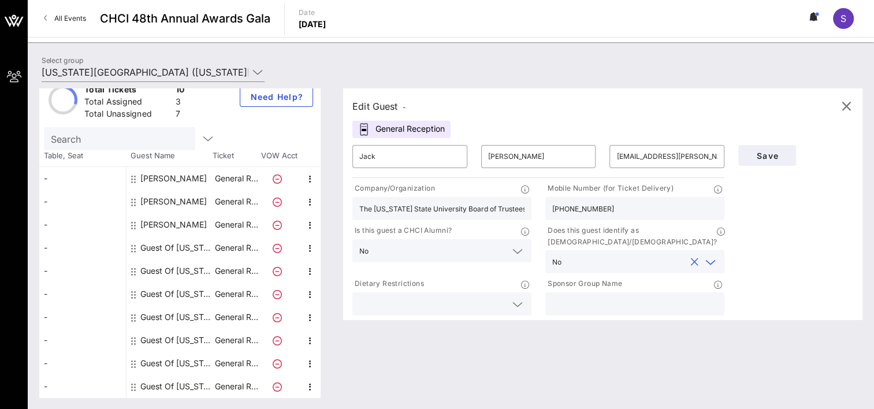
click at [560, 347] on div "Edit Guest - General Reception ​ [PERSON_NAME] ​ [PERSON_NAME] ​ [EMAIL_ADDRESS…" at bounding box center [596, 242] width 531 height 309
click at [776, 151] on span "Save" at bounding box center [766, 156] width 39 height 10
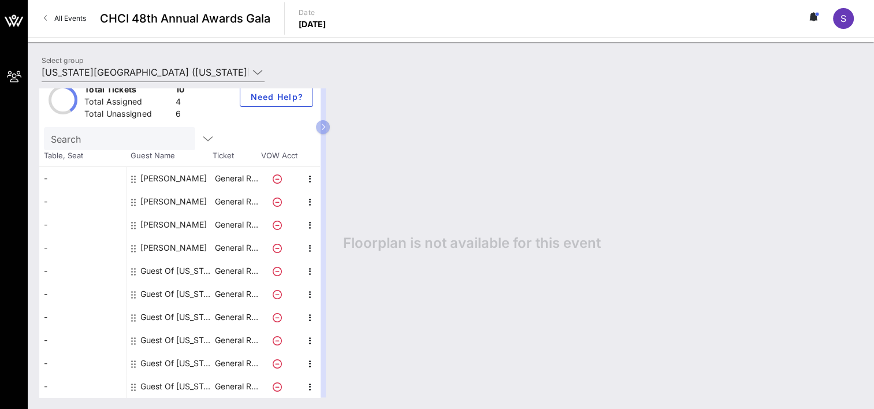
click at [172, 269] on div "Guest Of [US_STATE][GEOGRAPHIC_DATA]" at bounding box center [176, 270] width 73 height 23
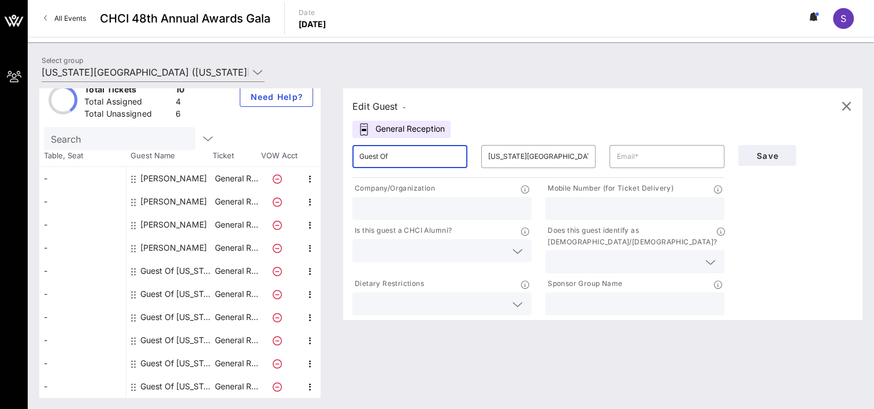
drag, startPoint x: 430, startPoint y: 155, endPoint x: 356, endPoint y: 159, distance: 74.0
click at [356, 159] on div "​ Guest Of" at bounding box center [409, 156] width 129 height 37
type input "[PERSON_NAME]"
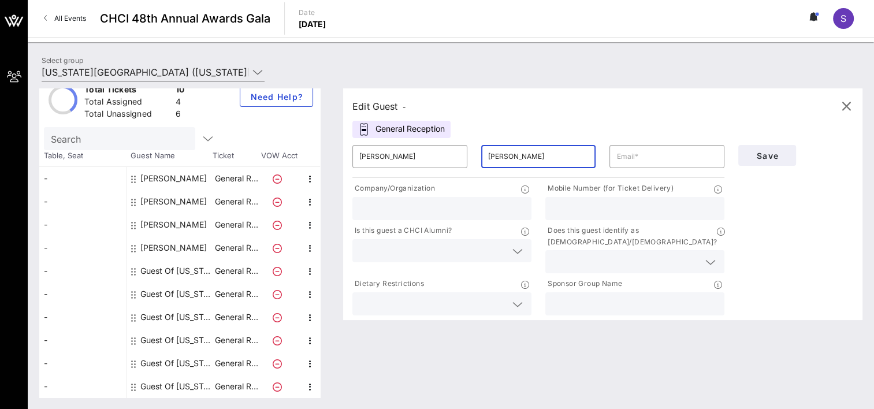
type input "[PERSON_NAME]"
click at [613, 209] on input "text" at bounding box center [634, 208] width 165 height 15
click at [625, 161] on input "text" at bounding box center [666, 156] width 101 height 18
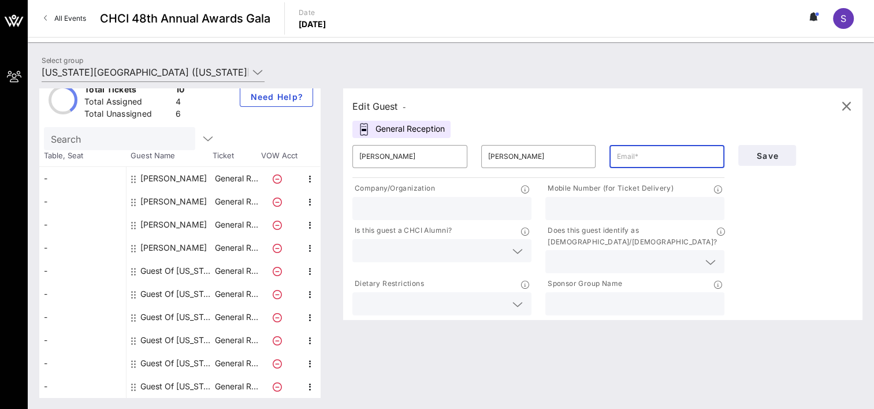
paste input "[PERSON_NAME][EMAIL_ADDRESS][PERSON_NAME][DOMAIN_NAME]"
type input "[PERSON_NAME][EMAIL_ADDRESS][PERSON_NAME][DOMAIN_NAME]"
click at [389, 206] on input "text" at bounding box center [441, 208] width 165 height 15
type input "/"
click at [424, 206] on input "San" at bounding box center [441, 208] width 165 height 15
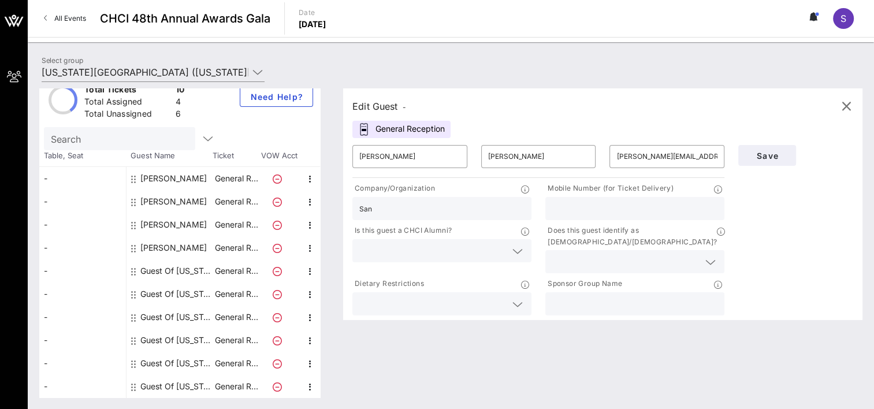
drag, startPoint x: 407, startPoint y: 209, endPoint x: 351, endPoint y: 212, distance: 56.1
click at [351, 212] on div "Edit Guest - General Reception ​ [PERSON_NAME] ​ [PERSON_NAME] ​ [PERSON_NAME][…" at bounding box center [596, 242] width 531 height 309
paste input "[PERSON_NAME]"
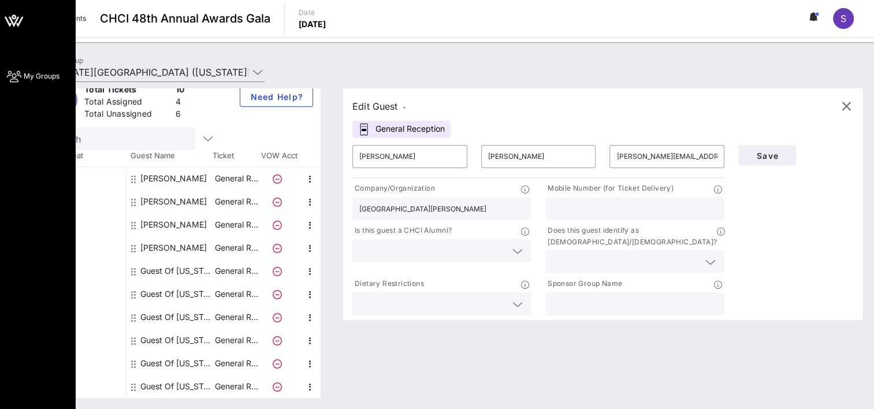
type input "[GEOGRAPHIC_DATA][PERSON_NAME]"
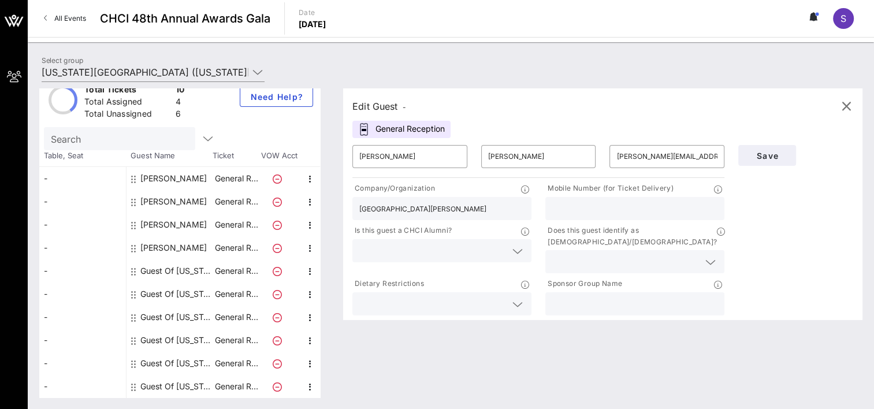
click at [604, 204] on input "text" at bounding box center [634, 208] width 165 height 15
paste input "[PHONE_NUMBER]"
type input "[PHONE_NUMBER]"
click at [434, 247] on input "text" at bounding box center [432, 250] width 147 height 15
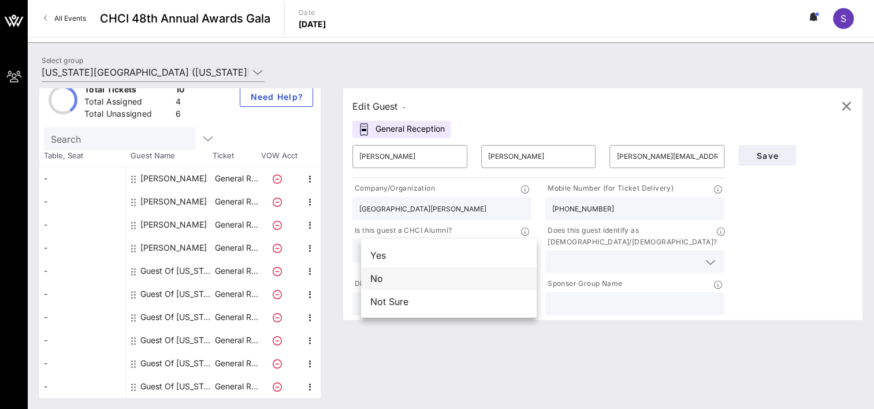
click at [455, 275] on div "No" at bounding box center [449, 278] width 176 height 23
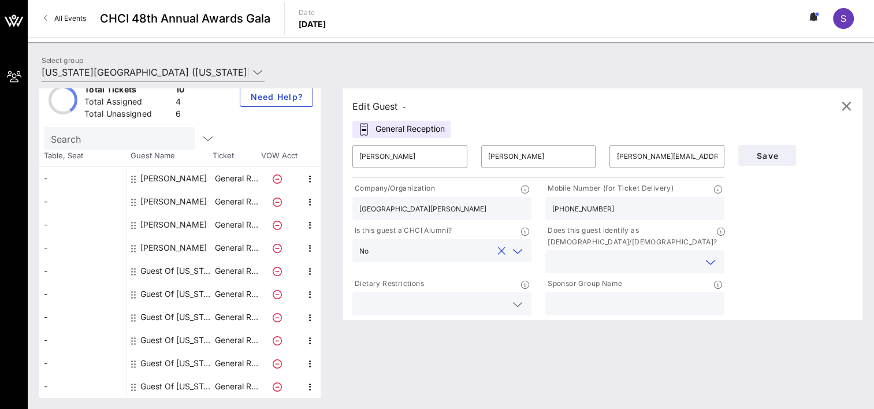
click at [595, 254] on input "text" at bounding box center [625, 261] width 147 height 15
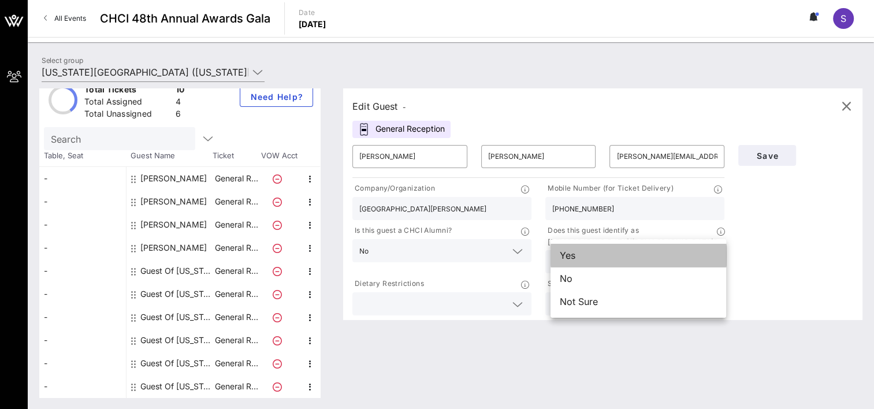
click at [591, 255] on div "Yes" at bounding box center [638, 255] width 176 height 23
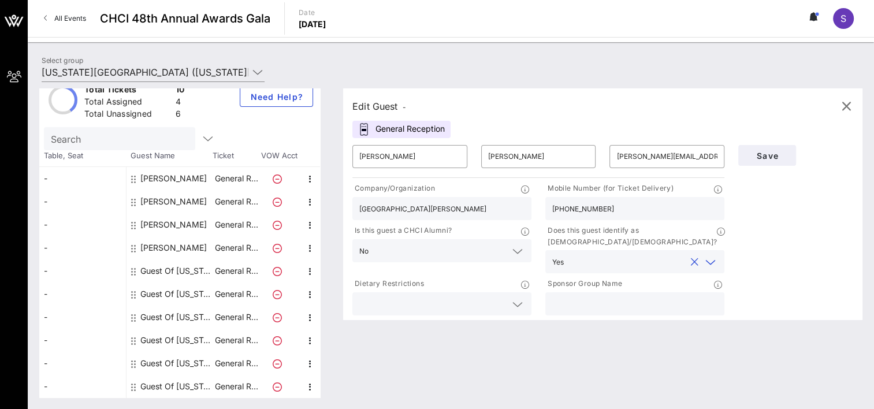
click at [441, 296] on input "text" at bounding box center [432, 303] width 147 height 15
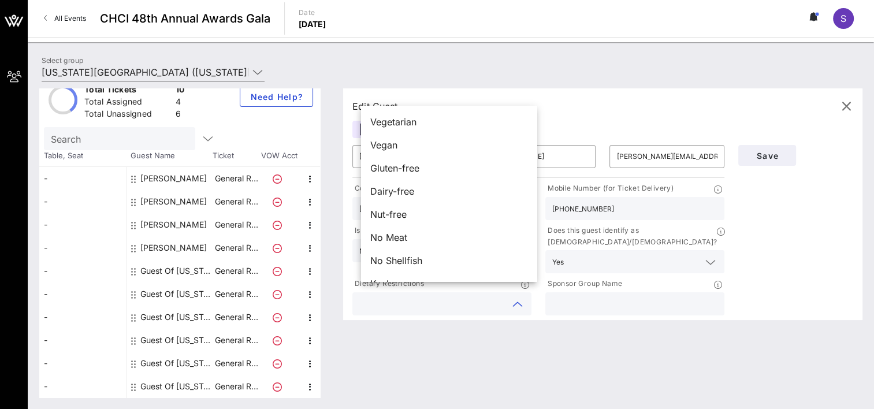
click at [522, 337] on div "Edit Guest - General Reception ​ [PERSON_NAME] ​ [PERSON_NAME] ​ [PERSON_NAME][…" at bounding box center [596, 242] width 531 height 309
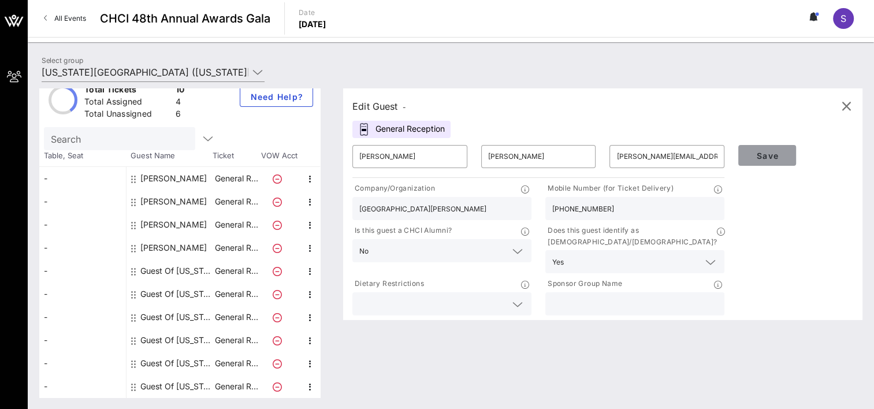
click at [768, 152] on span "Save" at bounding box center [766, 156] width 39 height 10
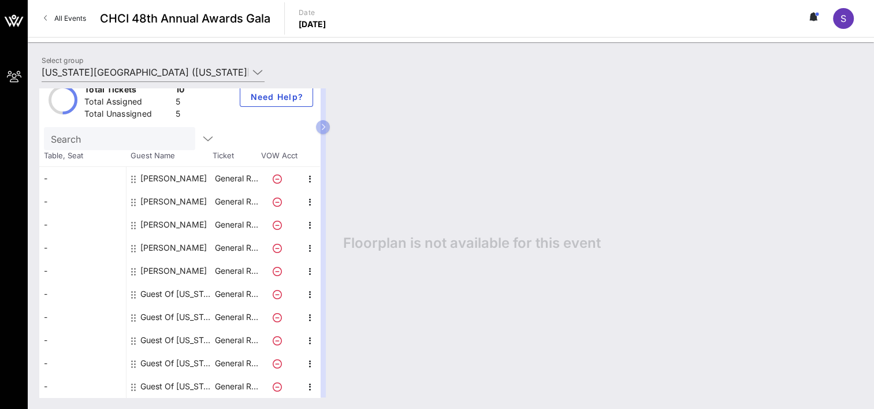
click at [173, 292] on div "Guest Of [US_STATE][GEOGRAPHIC_DATA]" at bounding box center [176, 293] width 73 height 23
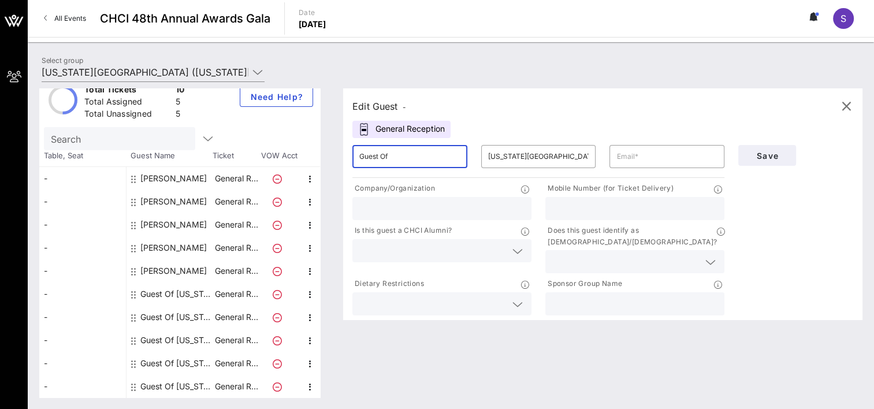
drag, startPoint x: 414, startPoint y: 152, endPoint x: 334, endPoint y: 158, distance: 79.3
click at [334, 158] on div "Total Tickets 10 Total Assigned 5 Total Unassigned 5 Need Help? Search Table, S…" at bounding box center [450, 242] width 823 height 309
drag, startPoint x: 398, startPoint y: 158, endPoint x: 425, endPoint y: 152, distance: 27.2
click at [398, 158] on input "Guest Of" at bounding box center [409, 156] width 101 height 18
drag, startPoint x: 425, startPoint y: 152, endPoint x: 368, endPoint y: 157, distance: 56.8
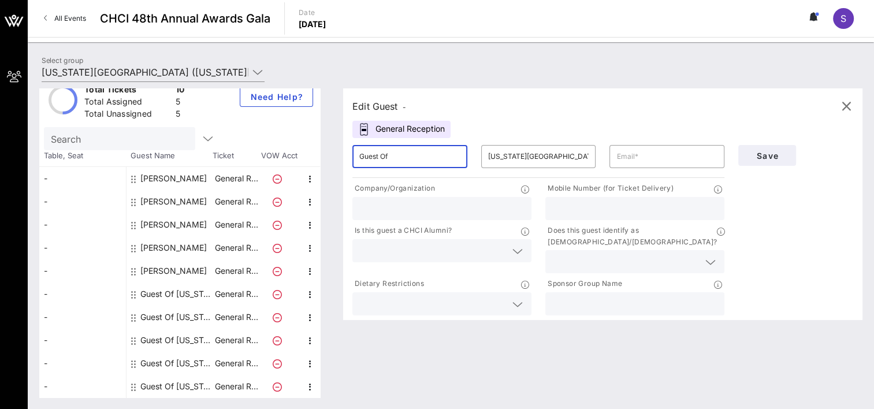
click at [368, 157] on input "Guest Of" at bounding box center [409, 156] width 101 height 18
paste input "[PERSON_NAME]"
type input "[PERSON_NAME]"
click at [573, 157] on input "[US_STATE][GEOGRAPHIC_DATA]" at bounding box center [538, 156] width 101 height 18
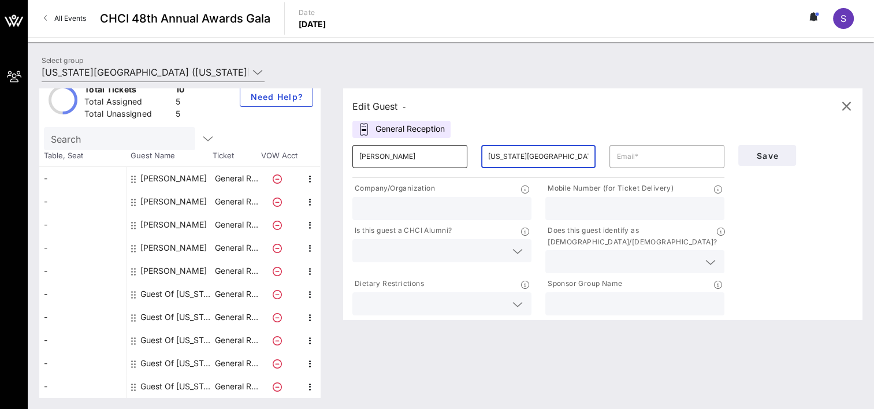
drag, startPoint x: 587, startPoint y: 157, endPoint x: 465, endPoint y: 158, distance: 121.9
click at [465, 158] on div "​ [PERSON_NAME] ​ [US_STATE][GEOGRAPHIC_DATA] ​" at bounding box center [538, 156] width 386 height 37
paste input "[PERSON_NAME]"
type input "[PERSON_NAME]"
drag, startPoint x: 645, startPoint y: 152, endPoint x: 639, endPoint y: 155, distance: 6.2
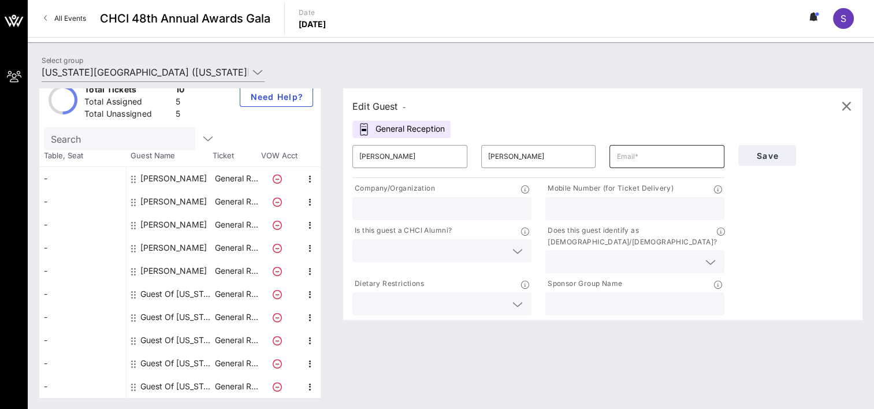
click at [645, 152] on input "text" at bounding box center [666, 156] width 101 height 18
paste input "[EMAIL_ADDRESS][DOMAIN_NAME]"
type input "[EMAIL_ADDRESS][DOMAIN_NAME]"
click at [412, 204] on input "text" at bounding box center [441, 208] width 165 height 15
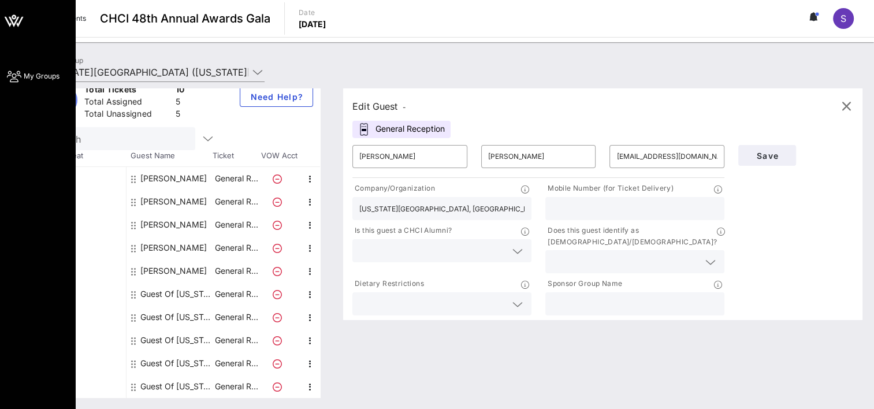
type input "[US_STATE][GEOGRAPHIC_DATA], [GEOGRAPHIC_DATA]"
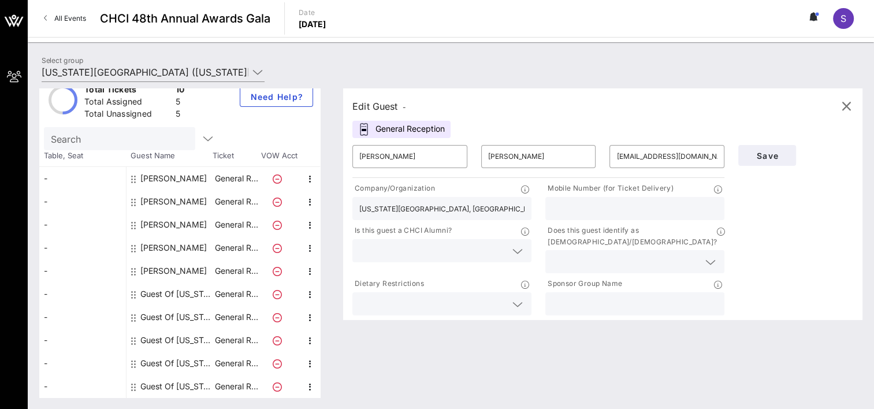
drag, startPoint x: 605, startPoint y: 199, endPoint x: 587, endPoint y: 208, distance: 20.7
click at [605, 199] on div at bounding box center [634, 208] width 165 height 23
paste input "[PHONE_NUMBER]"
type input "[PHONE_NUMBER]"
click at [584, 254] on input "text" at bounding box center [625, 261] width 147 height 15
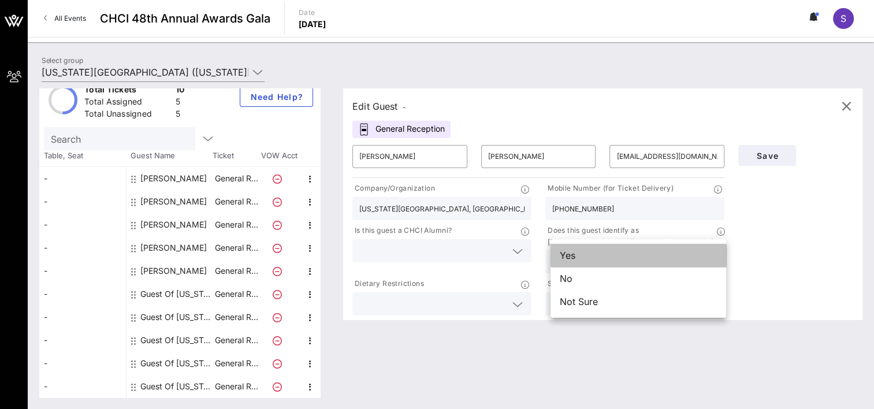
click at [585, 252] on div "Yes" at bounding box center [638, 255] width 176 height 23
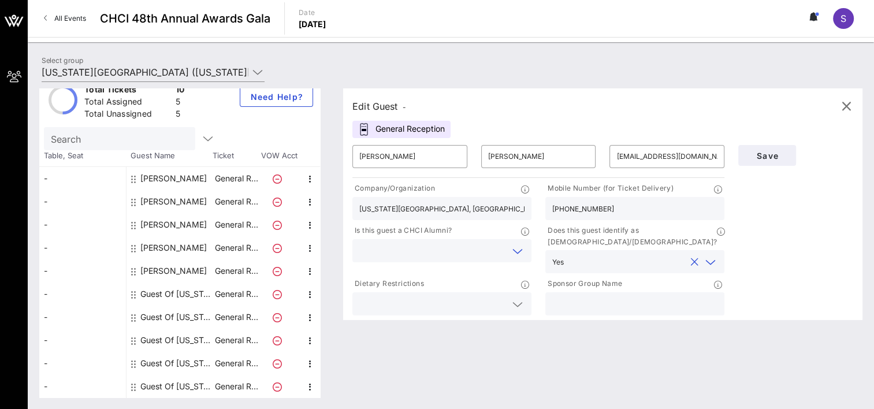
click at [456, 249] on input "text" at bounding box center [432, 250] width 147 height 15
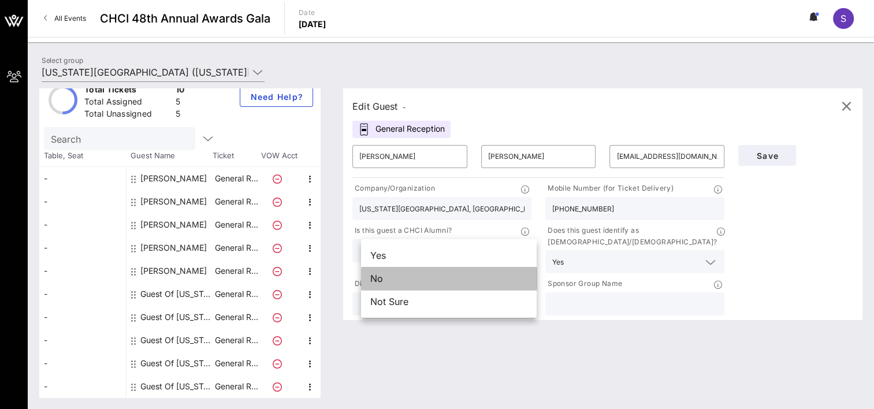
click at [452, 281] on div "No" at bounding box center [449, 278] width 176 height 23
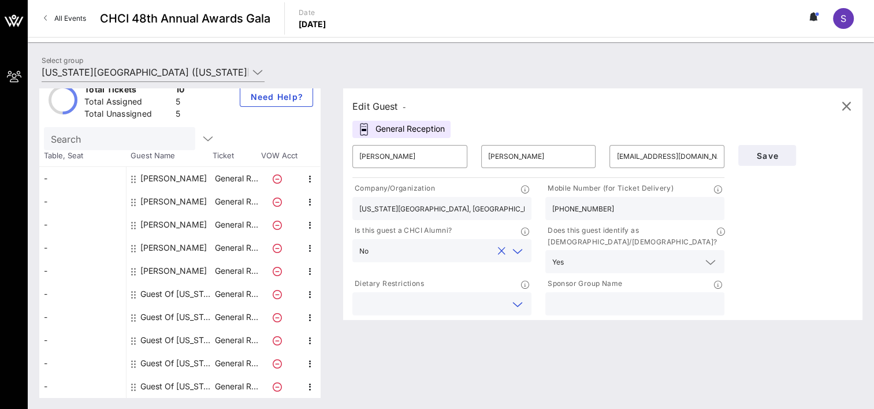
click at [444, 297] on input "text" at bounding box center [432, 303] width 147 height 15
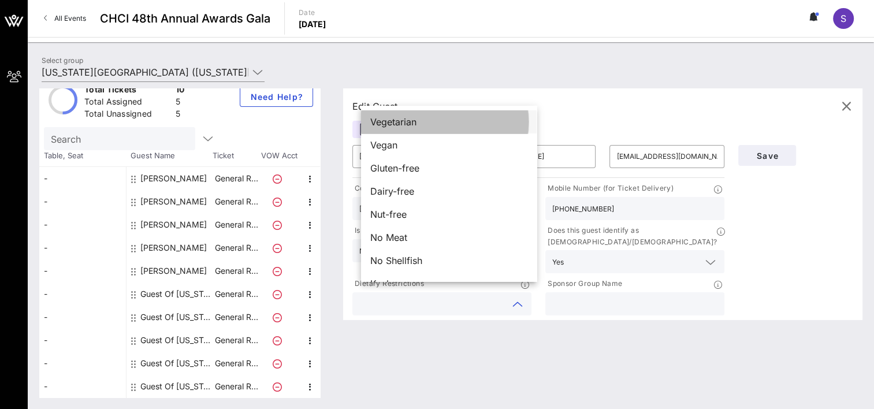
click at [416, 118] on span "Vegetarian" at bounding box center [393, 122] width 46 height 14
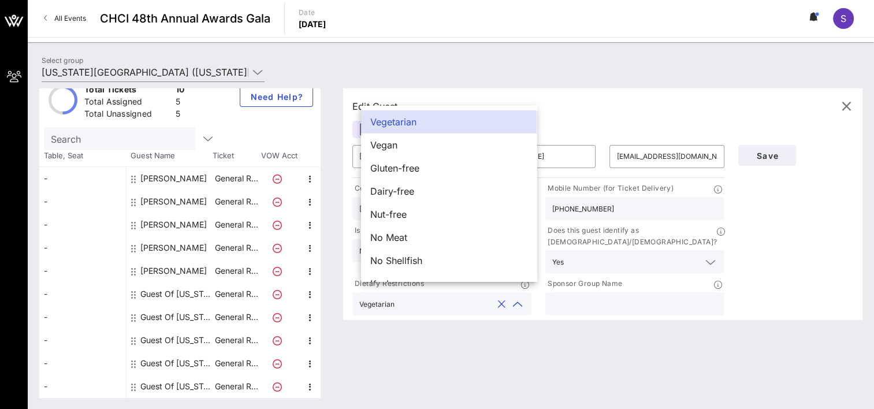
click at [507, 366] on div "Edit Guest - General Reception ​ [PERSON_NAME] ​ [PERSON_NAME] ​ [EMAIL_ADDRESS…" at bounding box center [596, 242] width 531 height 309
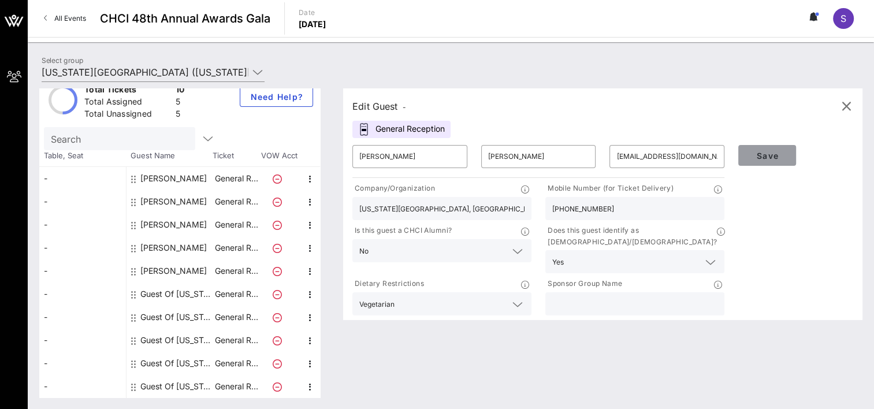
click at [774, 157] on span "Save" at bounding box center [766, 156] width 39 height 10
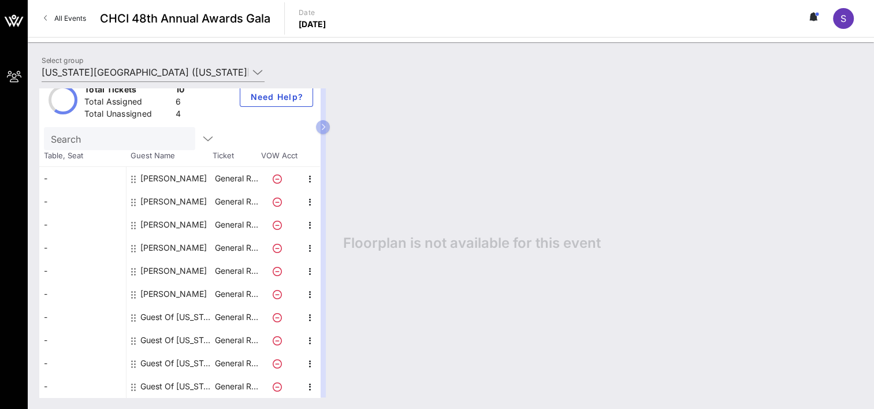
click at [171, 312] on div "Guest Of [US_STATE][GEOGRAPHIC_DATA]" at bounding box center [176, 317] width 73 height 23
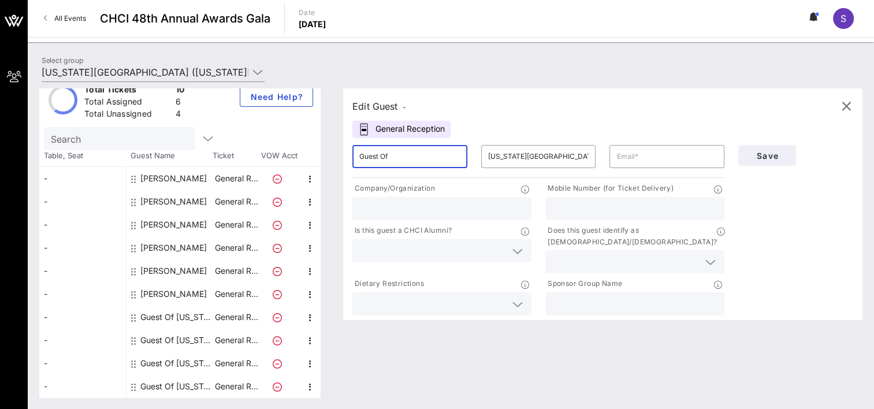
drag, startPoint x: 419, startPoint y: 159, endPoint x: 360, endPoint y: 159, distance: 58.9
click at [360, 159] on div "​ Guest Of" at bounding box center [409, 156] width 129 height 37
type input "A"
type input "[PERSON_NAME]"
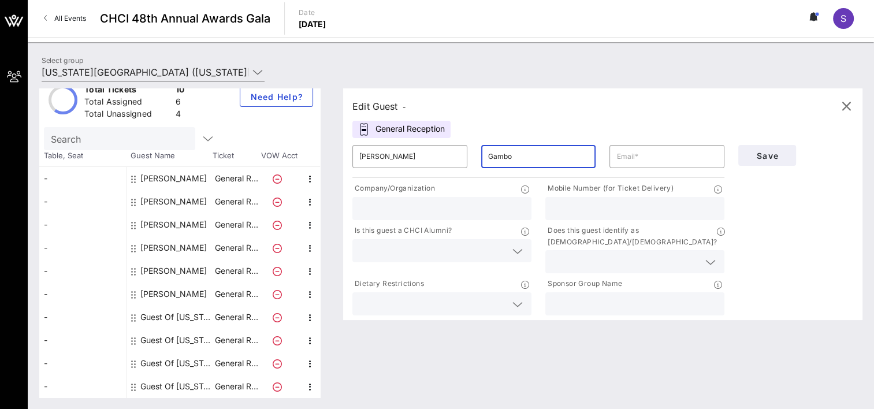
type input "[PERSON_NAME]"
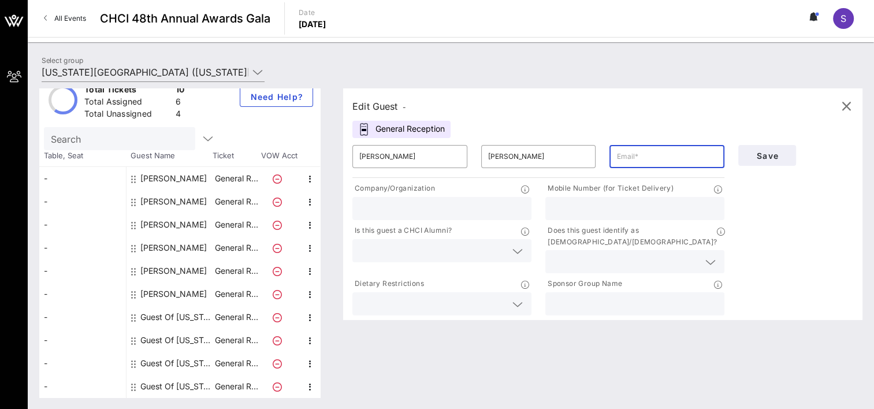
click at [661, 158] on input "text" at bounding box center [666, 156] width 101 height 18
type input "[EMAIL_ADDRESS][DOMAIN_NAME]"
type input "The [US_STATE][GEOGRAPHIC_DATA]"
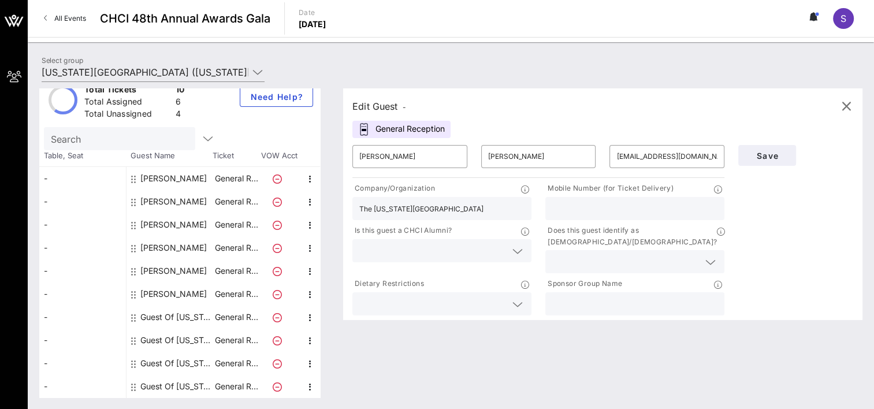
type input "5629514244"
click at [484, 206] on input "The [US_STATE][GEOGRAPHIC_DATA]" at bounding box center [441, 208] width 165 height 15
type input "The [US_STATE] State University Office of the Chancellor"
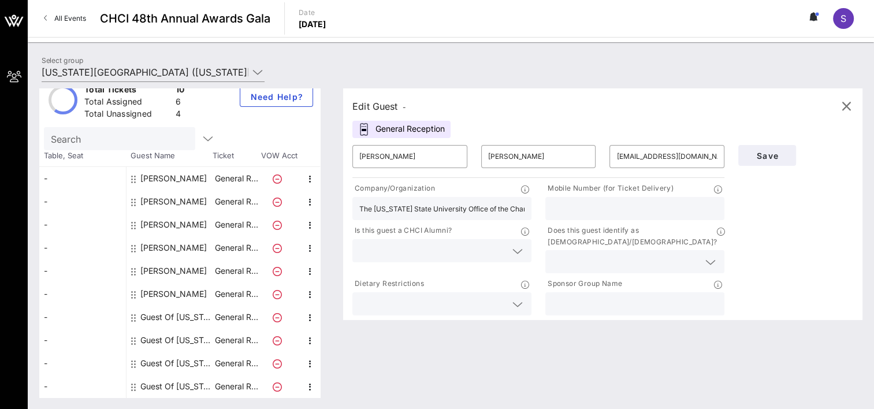
click at [581, 206] on input "text" at bounding box center [634, 208] width 165 height 15
paste input "[PHONE_NUMBER]"
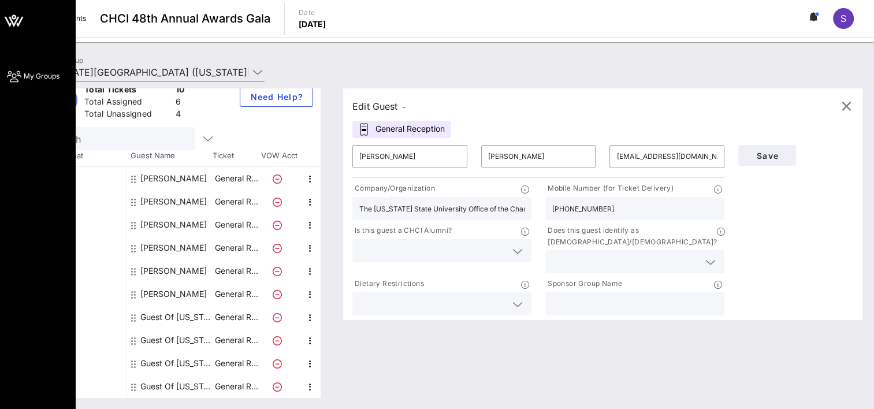
type input "[PHONE_NUMBER]"
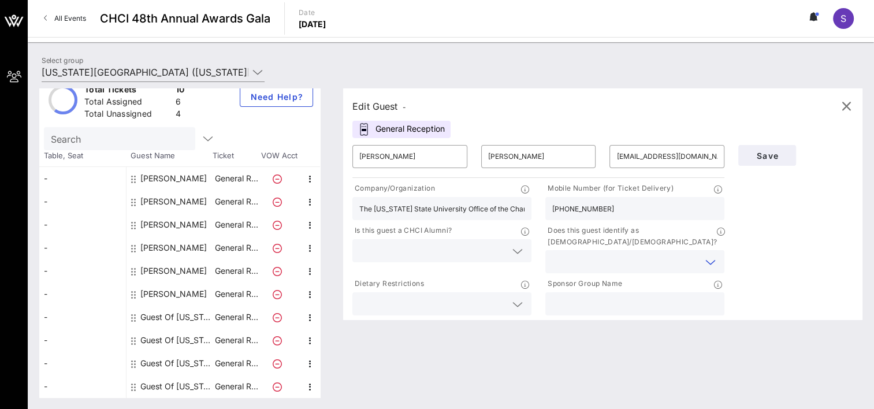
click at [593, 254] on input "text" at bounding box center [625, 261] width 147 height 15
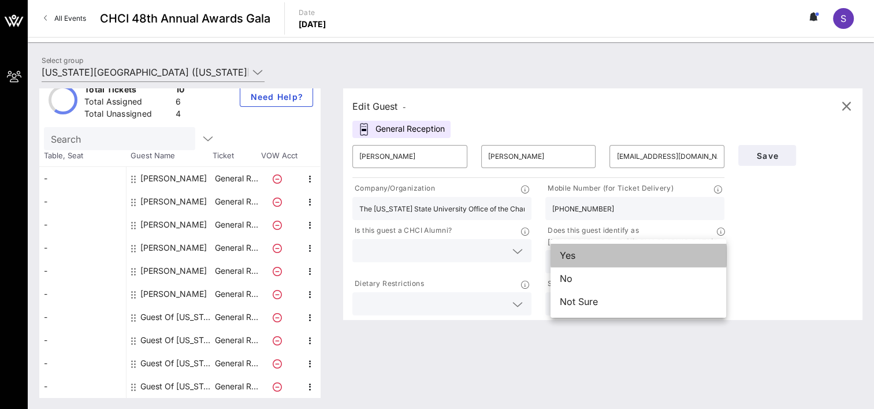
click at [591, 254] on div "Yes" at bounding box center [638, 255] width 176 height 23
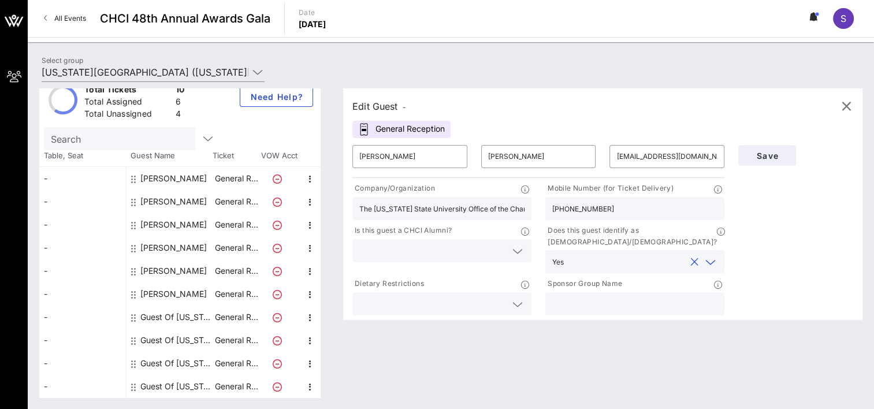
click at [486, 252] on input "text" at bounding box center [432, 250] width 147 height 15
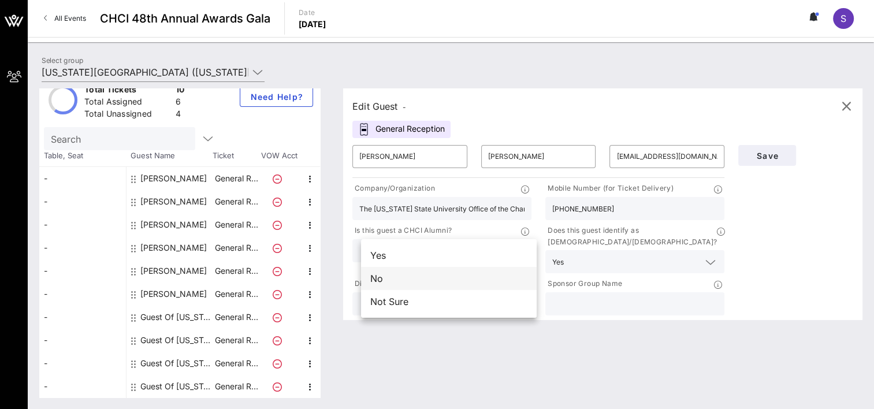
click at [407, 278] on div "No" at bounding box center [449, 278] width 176 height 23
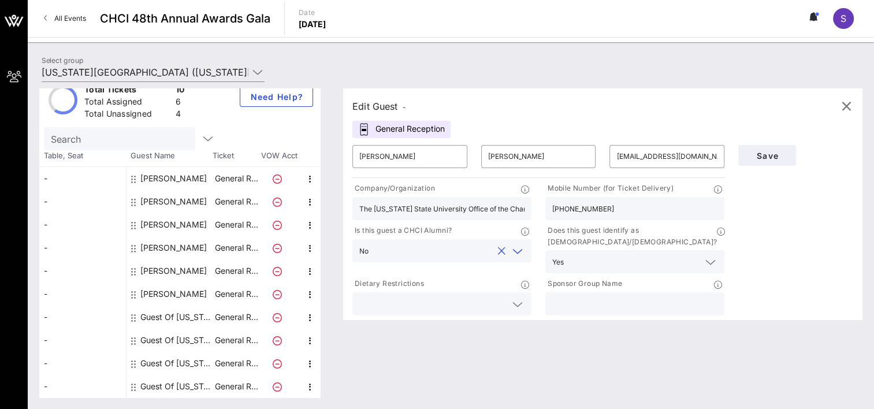
click at [434, 336] on div "Edit Guest - General Reception ​ [PERSON_NAME] ​ [PERSON_NAME] ​ [EMAIL_ADDRESS…" at bounding box center [596, 242] width 531 height 309
click at [764, 156] on span "Save" at bounding box center [766, 156] width 39 height 10
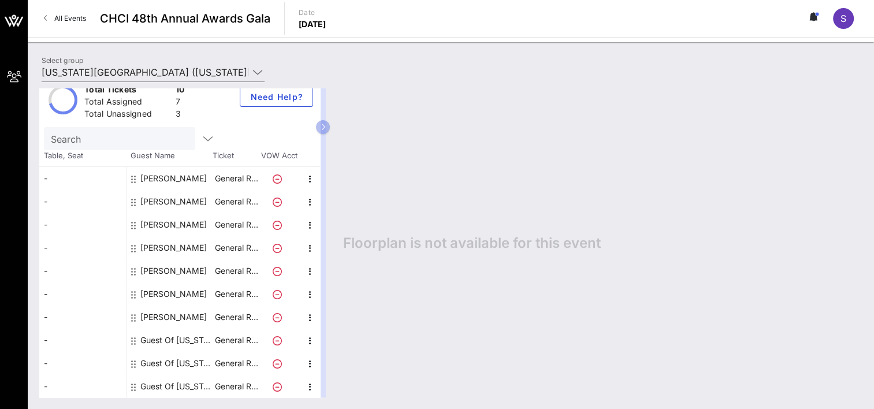
click at [173, 337] on div "Guest Of [US_STATE][GEOGRAPHIC_DATA]" at bounding box center [176, 340] width 73 height 23
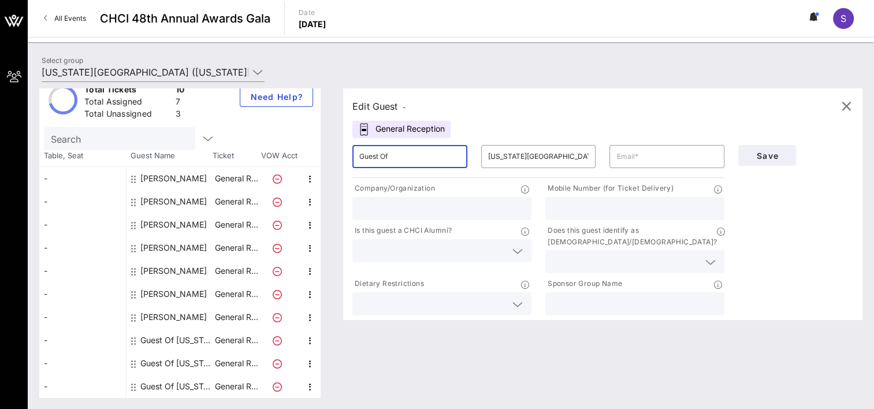
drag, startPoint x: 413, startPoint y: 151, endPoint x: 351, endPoint y: 156, distance: 62.0
click at [349, 156] on div "Edit Guest - General Reception ​ Guest Of ​ [US_STATE] State University ​ Compa…" at bounding box center [596, 242] width 531 height 309
paste input "[PERSON_NAME]"
drag, startPoint x: 591, startPoint y: 156, endPoint x: 472, endPoint y: 155, distance: 118.4
click at [471, 155] on div "​ [PERSON_NAME] ​ [US_STATE][GEOGRAPHIC_DATA] ​" at bounding box center [538, 156] width 386 height 37
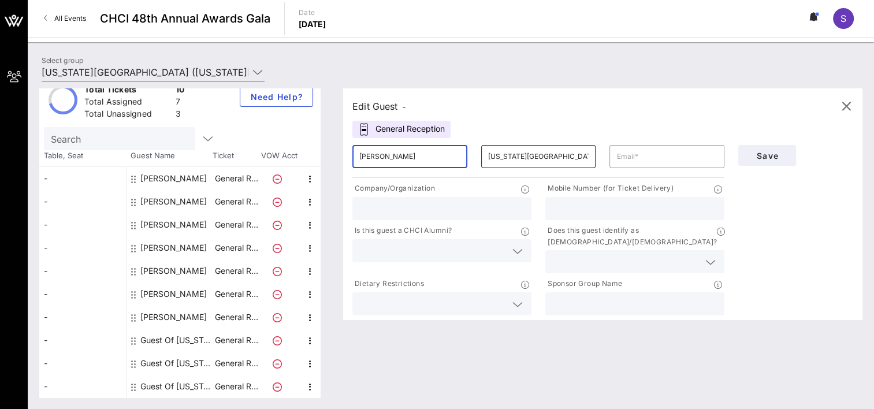
type input "[PERSON_NAME]"
click at [527, 154] on input "[US_STATE][GEOGRAPHIC_DATA]" at bounding box center [538, 156] width 101 height 18
drag, startPoint x: 585, startPoint y: 154, endPoint x: 471, endPoint y: 154, distance: 113.8
click at [471, 154] on div "​ [PERSON_NAME] ​ [US_STATE][GEOGRAPHIC_DATA] ​" at bounding box center [538, 156] width 386 height 37
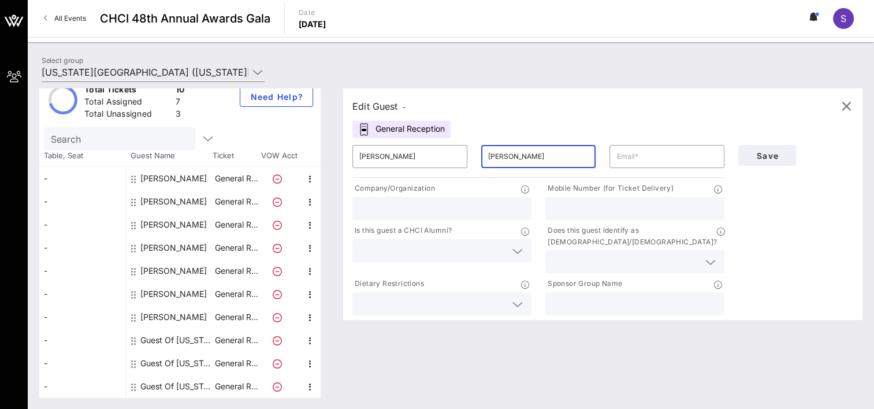
type input "[PERSON_NAME]"
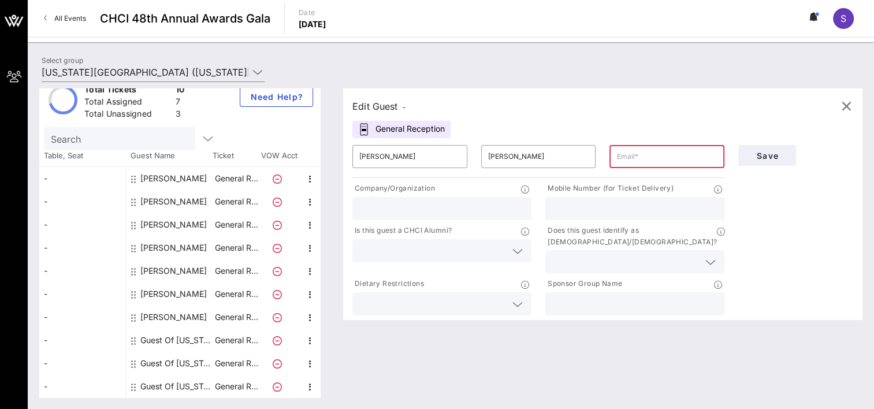
click at [638, 154] on input "text" at bounding box center [666, 156] width 101 height 18
paste input "[EMAIL_ADDRESS][DOMAIN_NAME]"
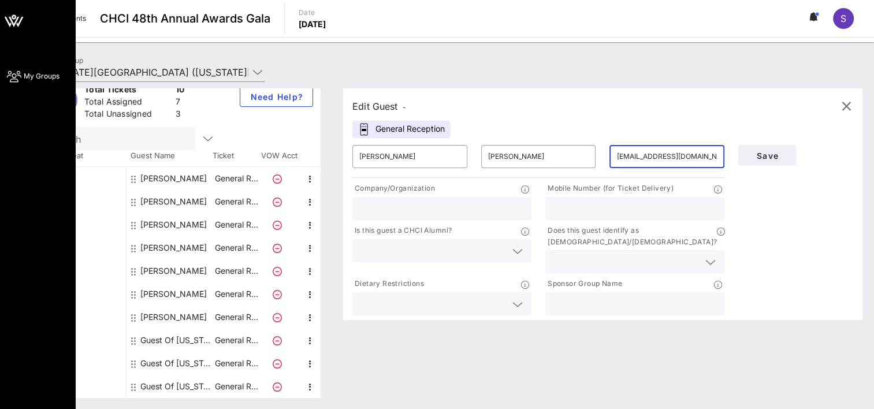
type input "[EMAIL_ADDRESS][DOMAIN_NAME]"
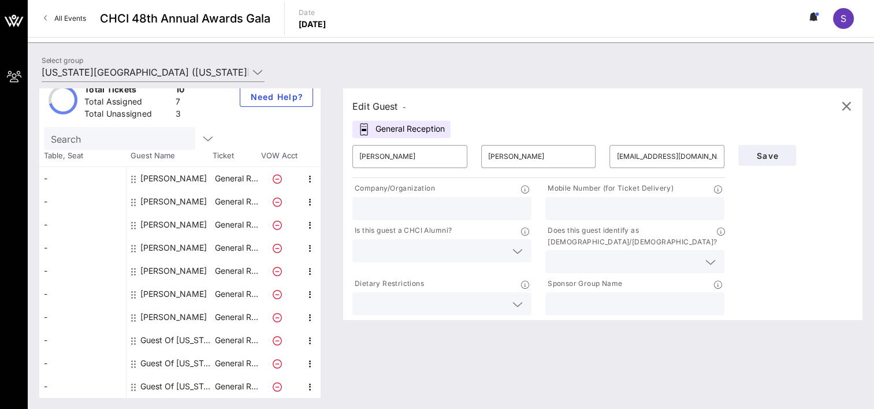
click at [571, 203] on input "text" at bounding box center [634, 208] width 165 height 15
paste input "[PHONE_NUMBER]"
type input "[PHONE_NUMBER]"
click at [433, 207] on input "text" at bounding box center [441, 208] width 165 height 15
click at [418, 211] on input "text" at bounding box center [441, 208] width 165 height 15
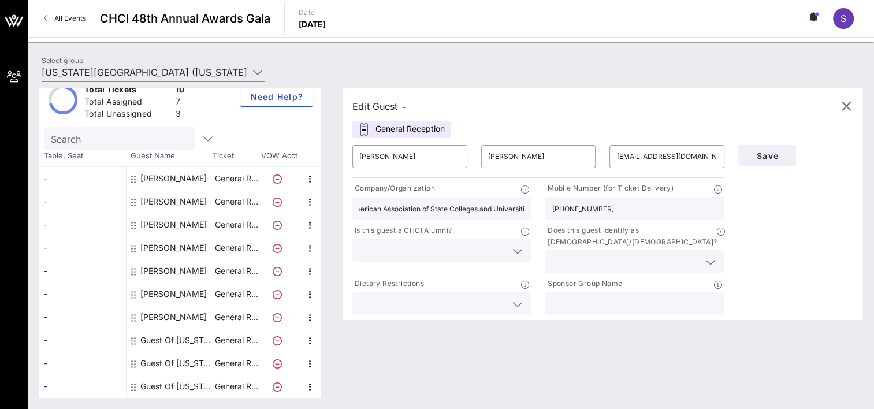
scroll to position [0, 21]
type input "American Association of State Colleges and Universities"
click at [457, 251] on input "text" at bounding box center [432, 250] width 147 height 15
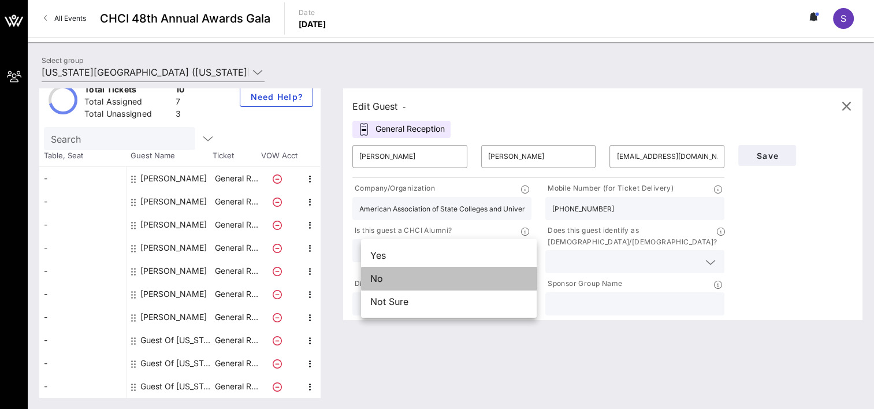
click at [412, 278] on div "No" at bounding box center [449, 278] width 176 height 23
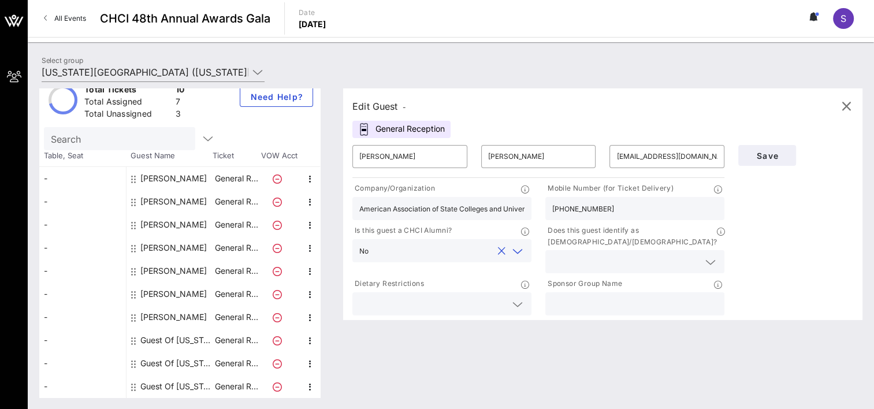
click at [598, 254] on input "text" at bounding box center [625, 261] width 147 height 15
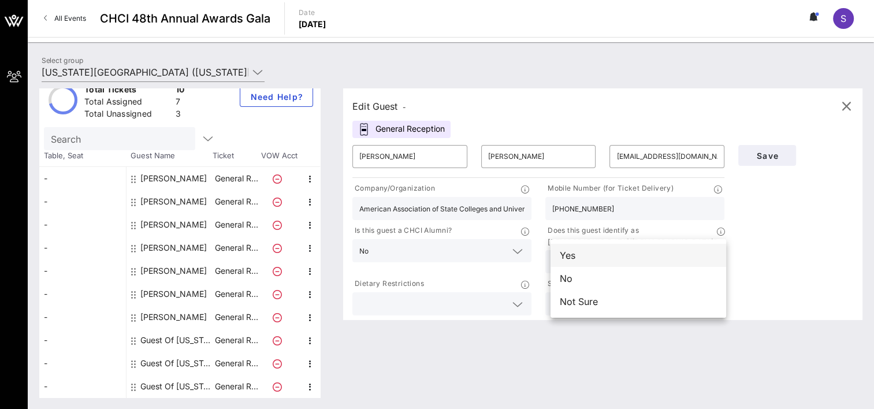
click at [594, 255] on div "Yes" at bounding box center [638, 255] width 176 height 23
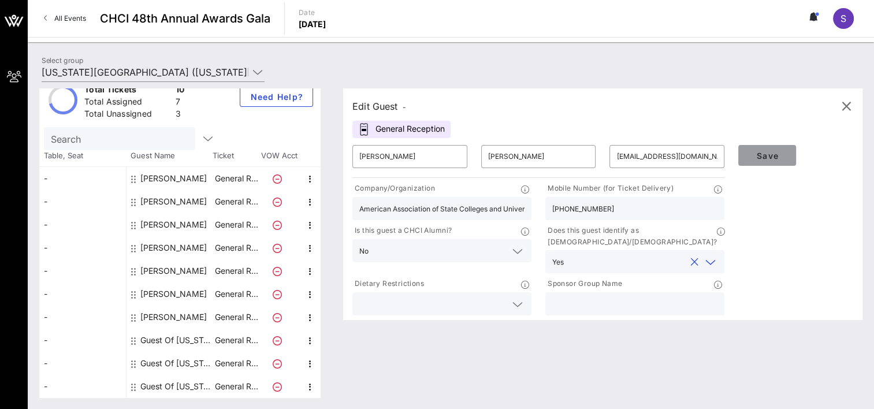
click at [770, 153] on span "Save" at bounding box center [766, 156] width 39 height 10
